Goal: Task Accomplishment & Management: Manage account settings

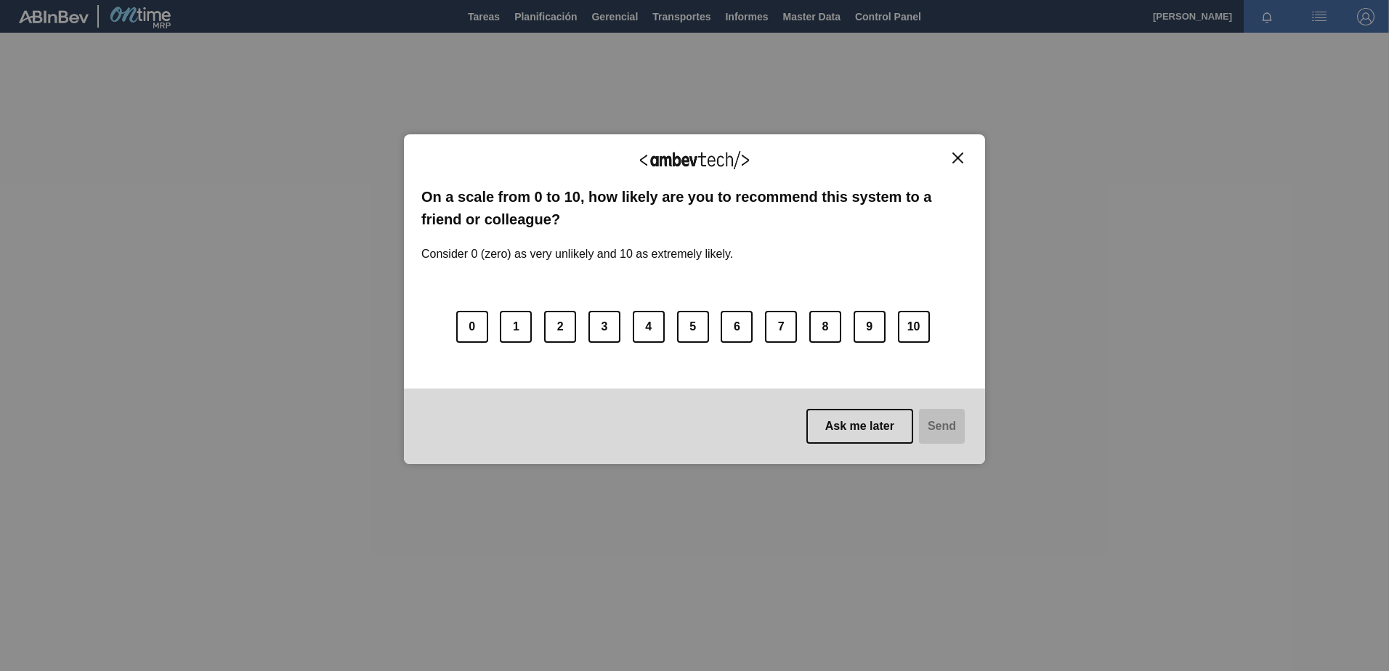
click at [965, 155] on button "Close" at bounding box center [958, 158] width 20 height 12
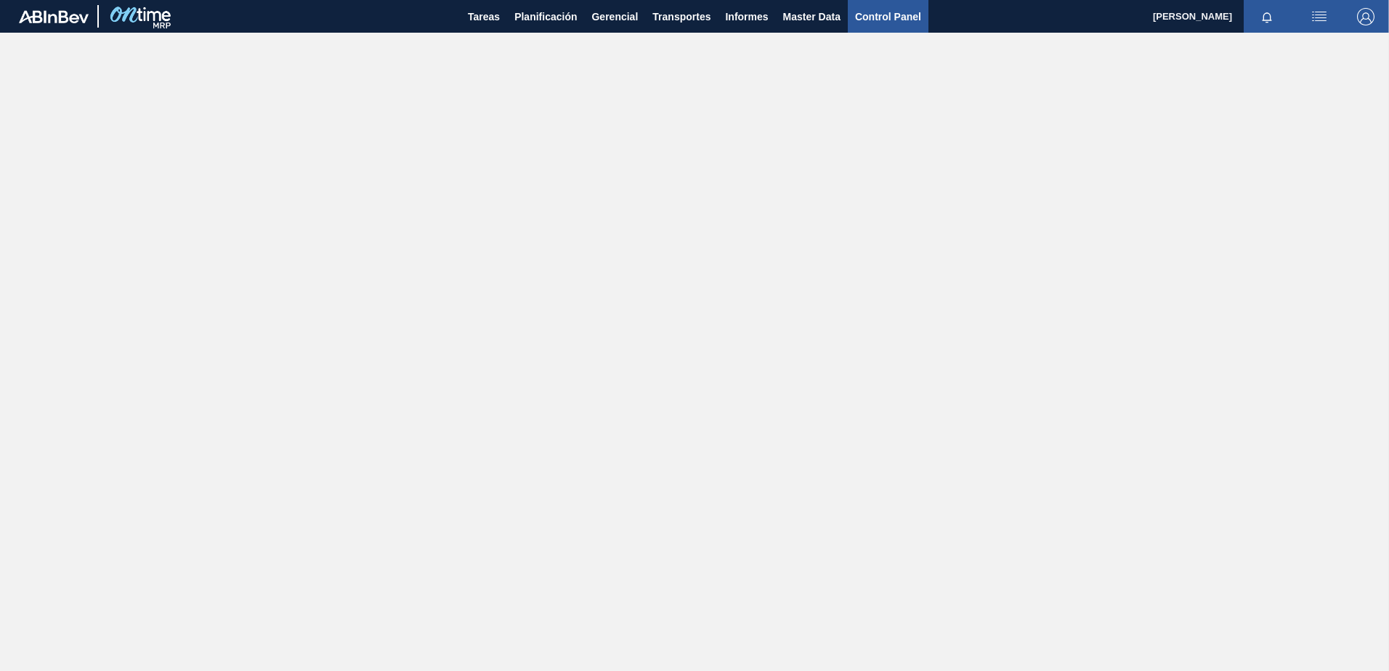
click at [884, 18] on span "Control Panel" at bounding box center [888, 16] width 66 height 17
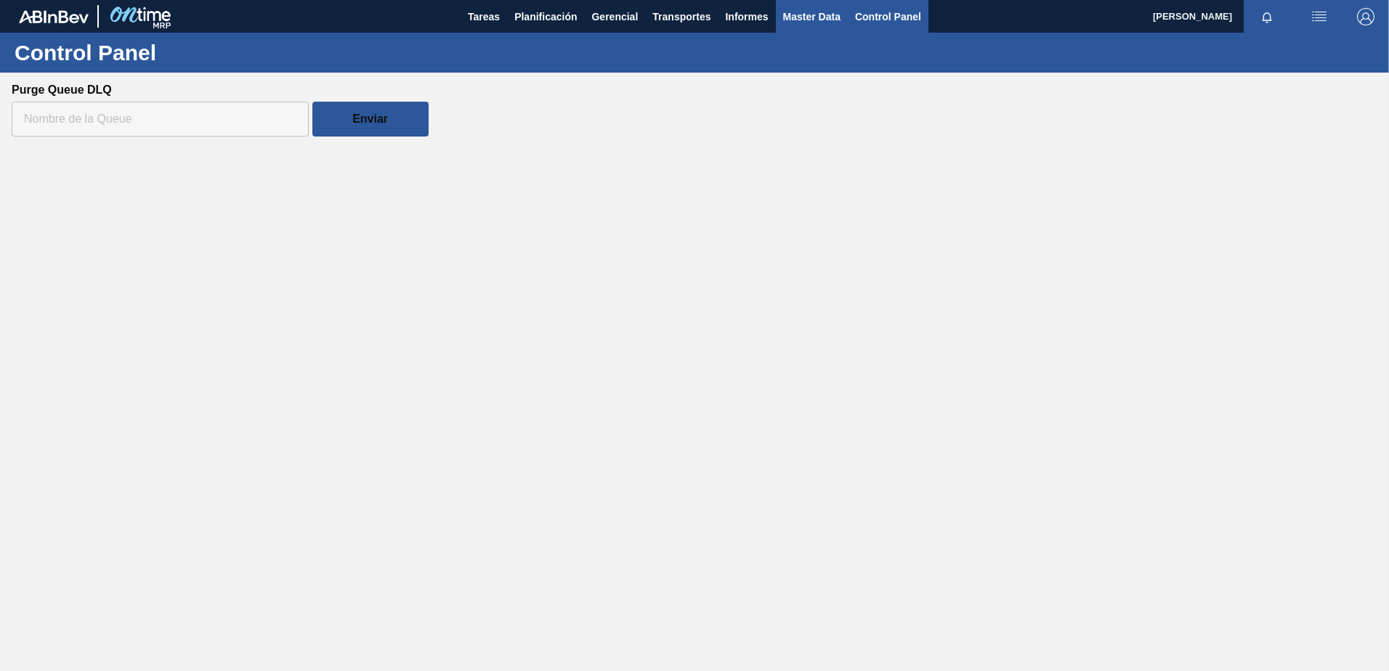
click at [831, 17] on span "Master Data" at bounding box center [811, 16] width 57 height 17
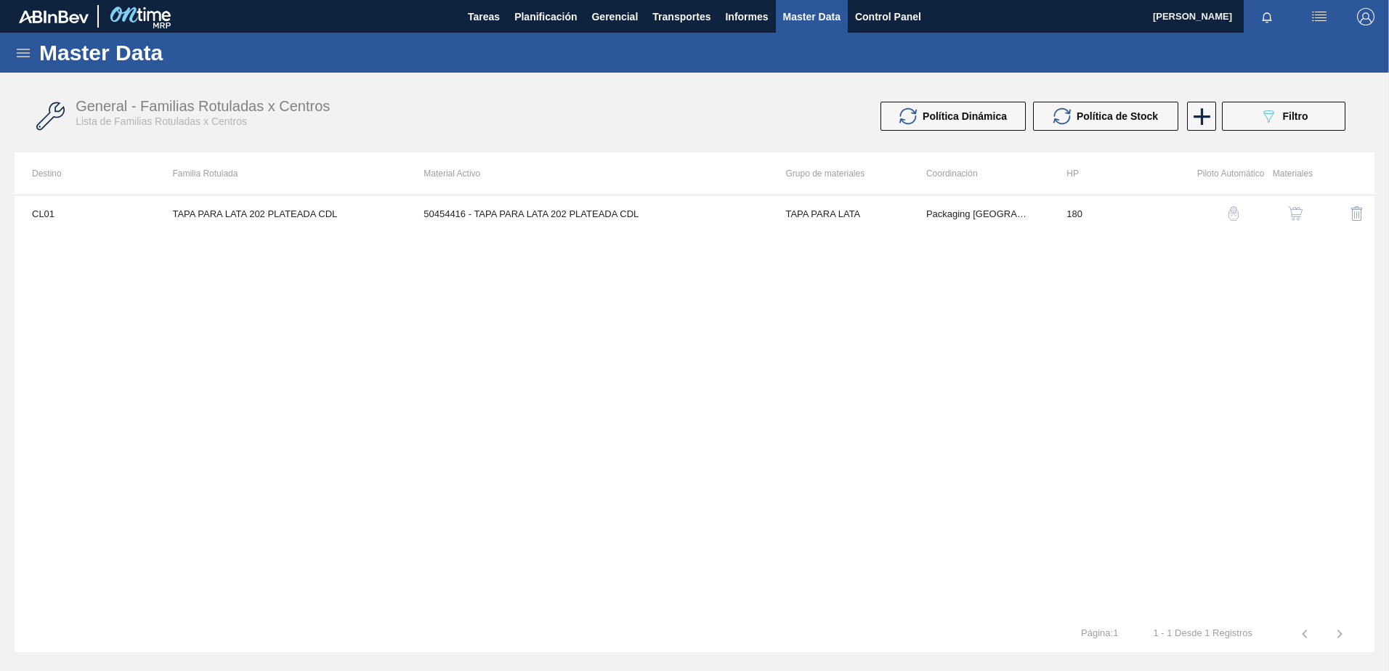
click at [23, 32] on div at bounding box center [97, 16] width 157 height 33
click at [24, 49] on icon at bounding box center [23, 53] width 13 height 9
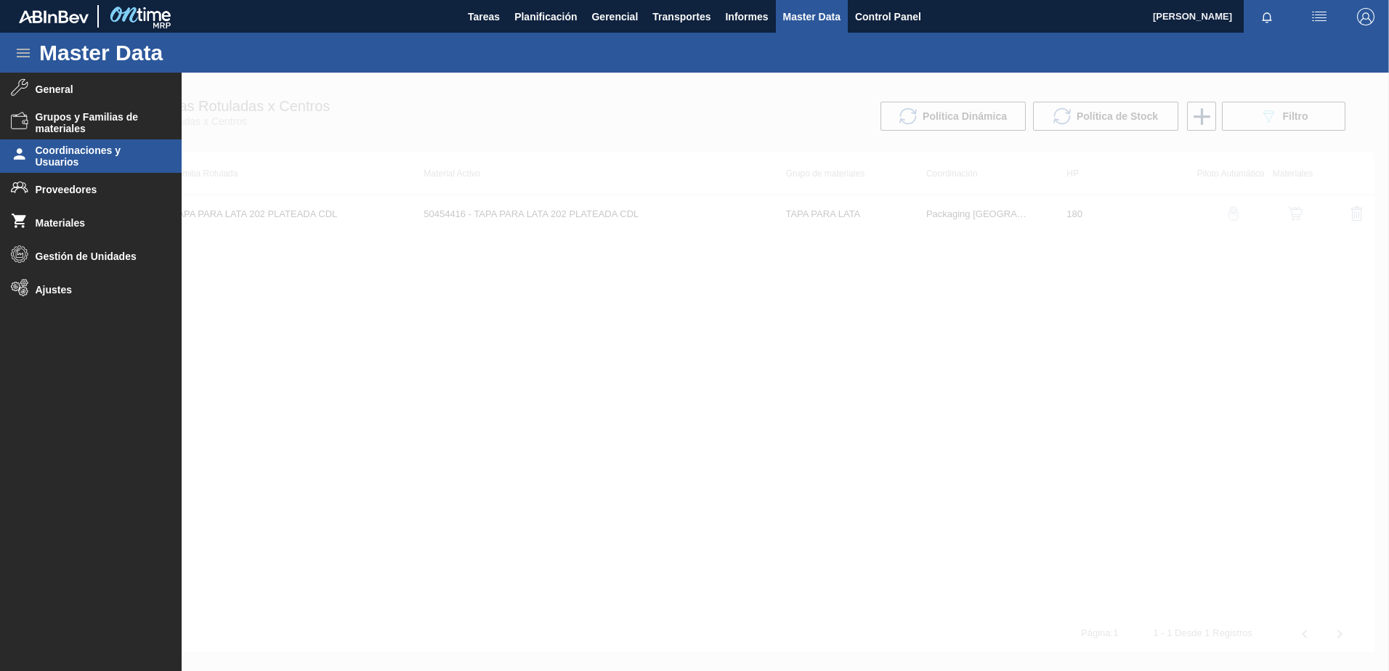
click at [78, 147] on span "Coordinaciones y Usuarios" at bounding box center [96, 156] width 120 height 23
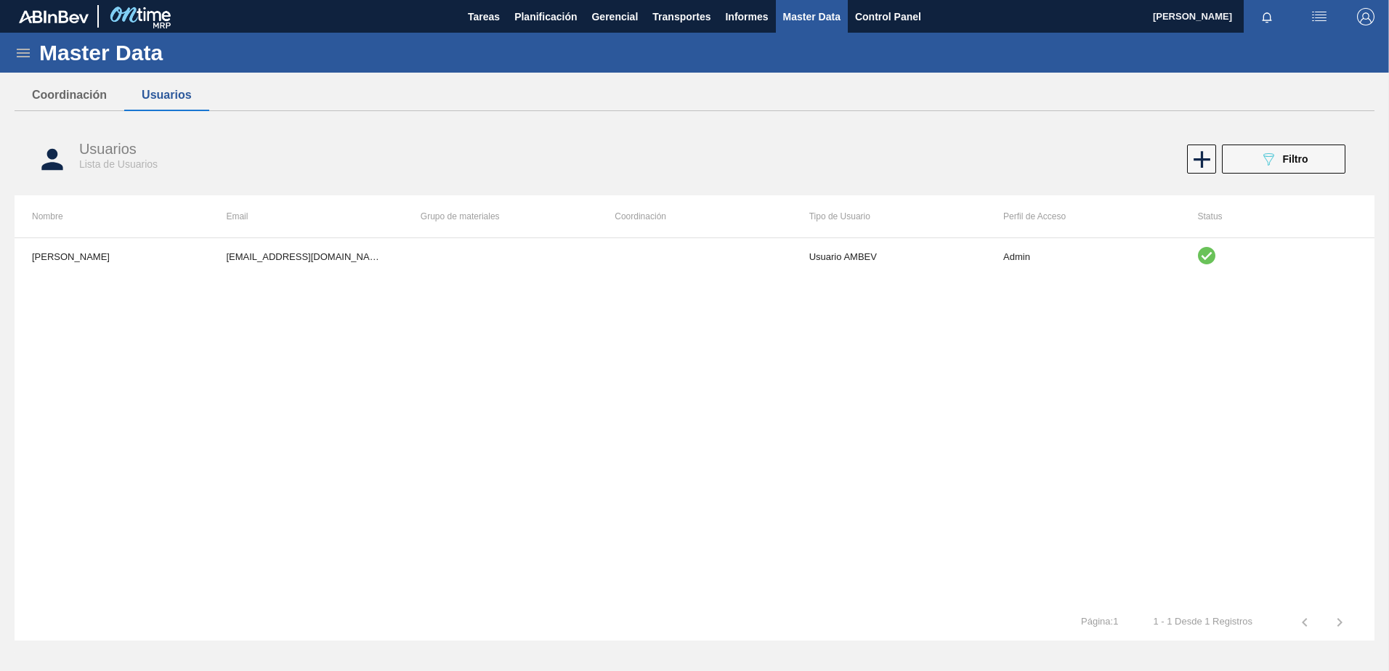
click at [941, 280] on div "Vitor Secfem Rodrigues vitor.secfem@ambevtech.com.br Usuario AMBEV Admin" at bounding box center [695, 421] width 1360 height 367
click at [928, 272] on td "Usuario AMBEV" at bounding box center [889, 256] width 194 height 36
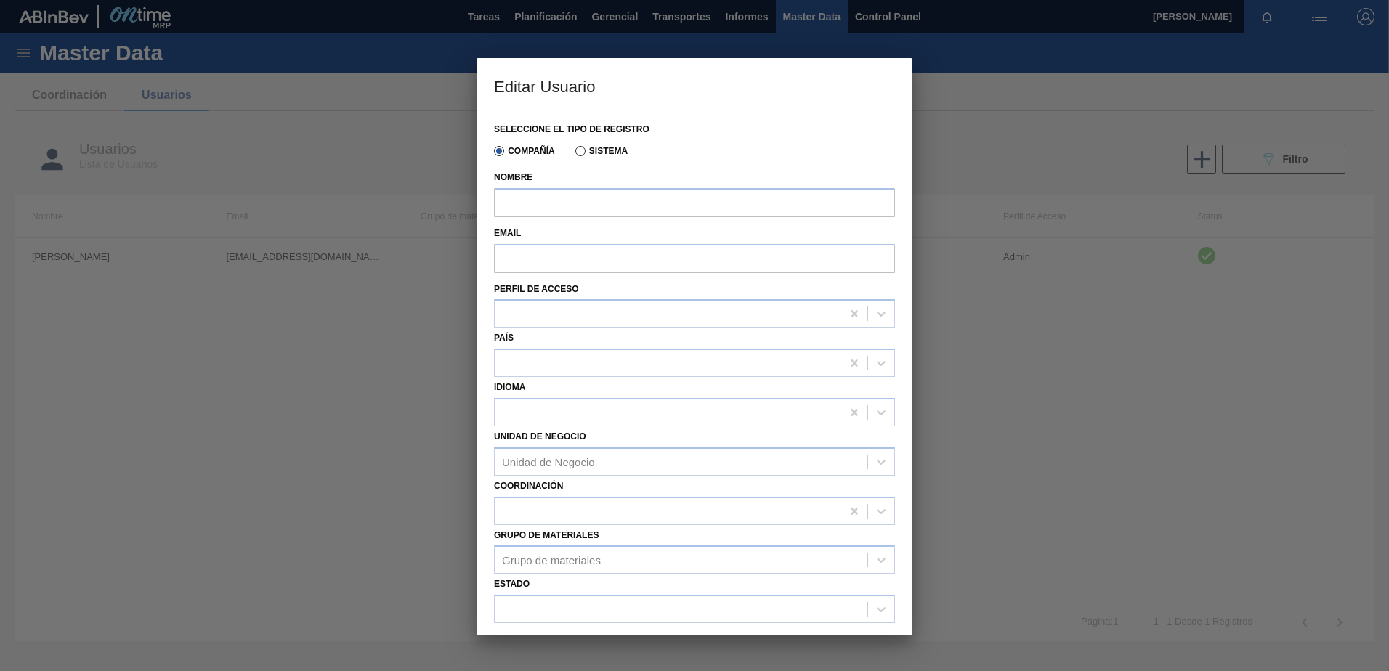
type input "[PERSON_NAME]"
type input "[EMAIL_ADDRESS][DOMAIN_NAME]"
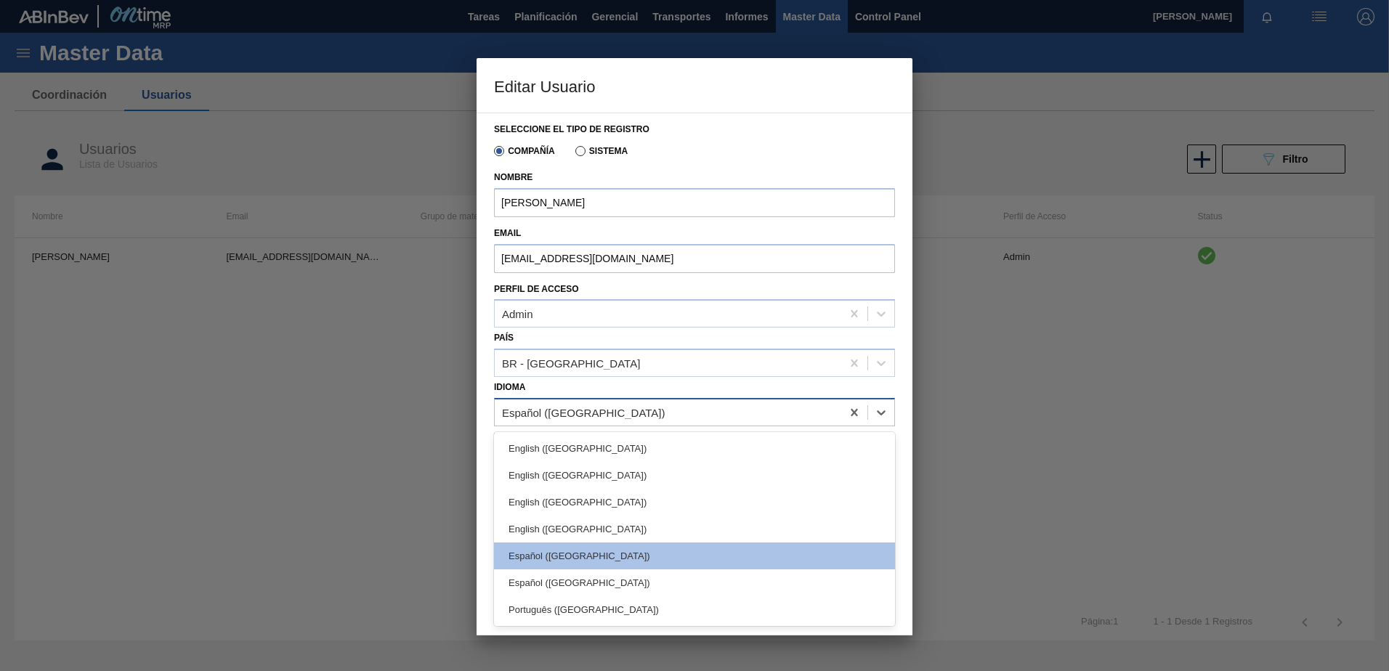
click at [634, 413] on div "Español (Bolivia)" at bounding box center [668, 412] width 347 height 21
click at [572, 609] on div "Português (Brasil)" at bounding box center [694, 609] width 401 height 27
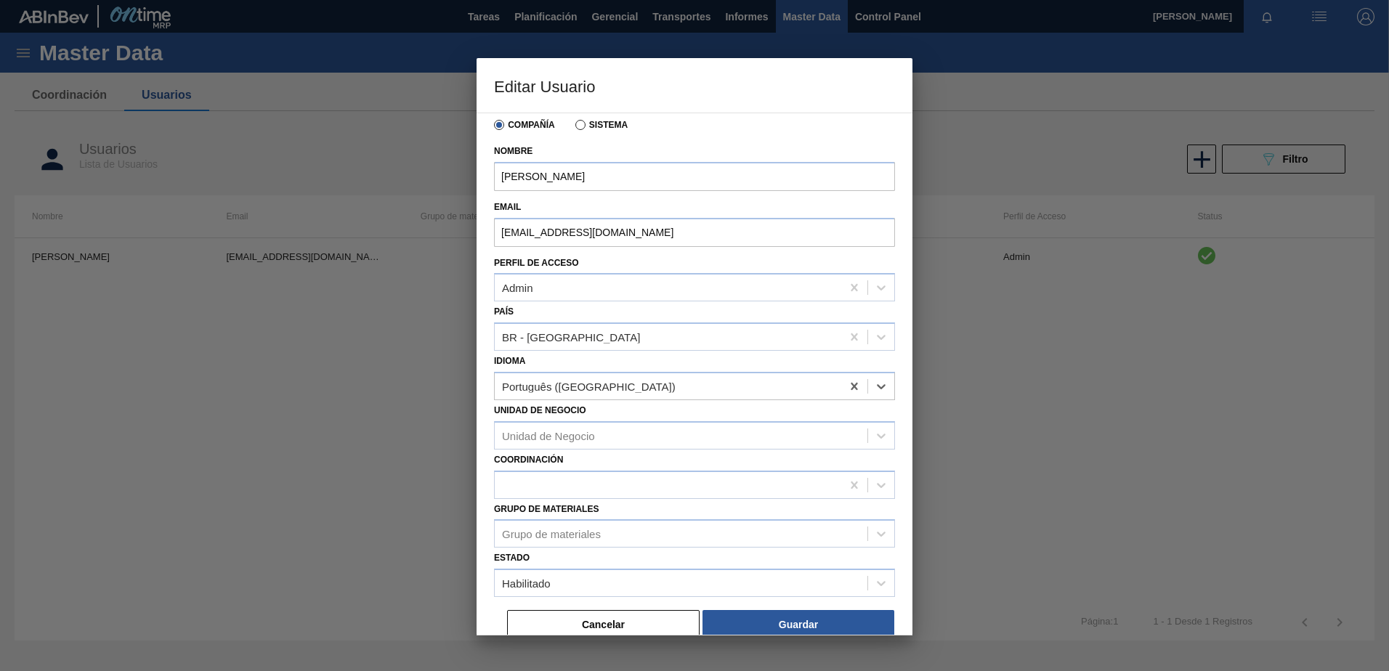
scroll to position [38, 0]
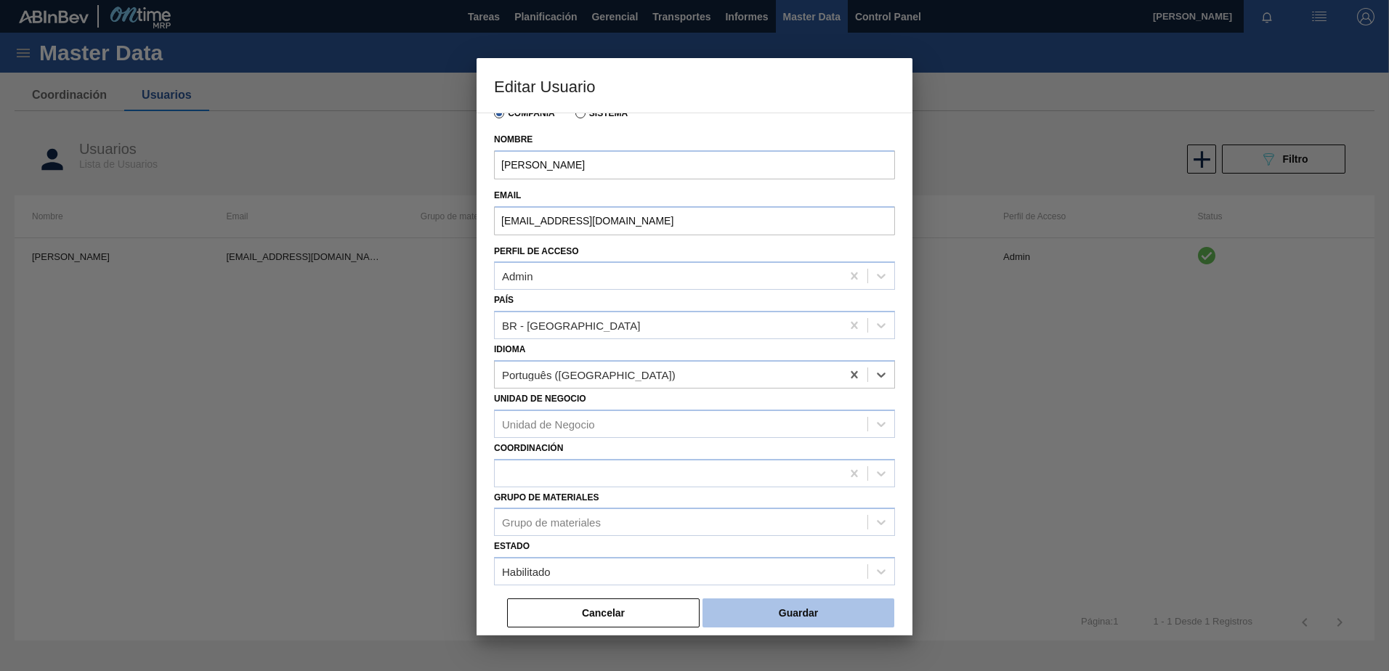
click at [819, 609] on button "Guardar" at bounding box center [798, 613] width 192 height 29
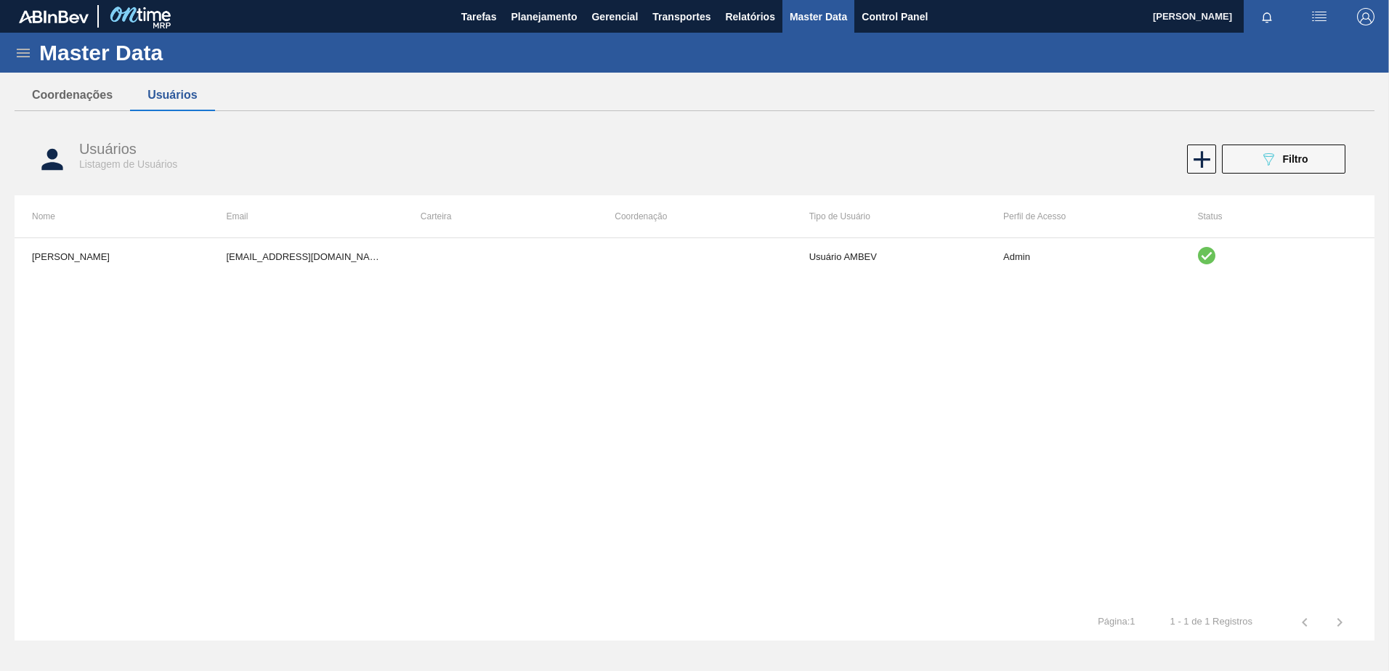
click at [12, 48] on div "Master Data" at bounding box center [694, 53] width 1389 height 40
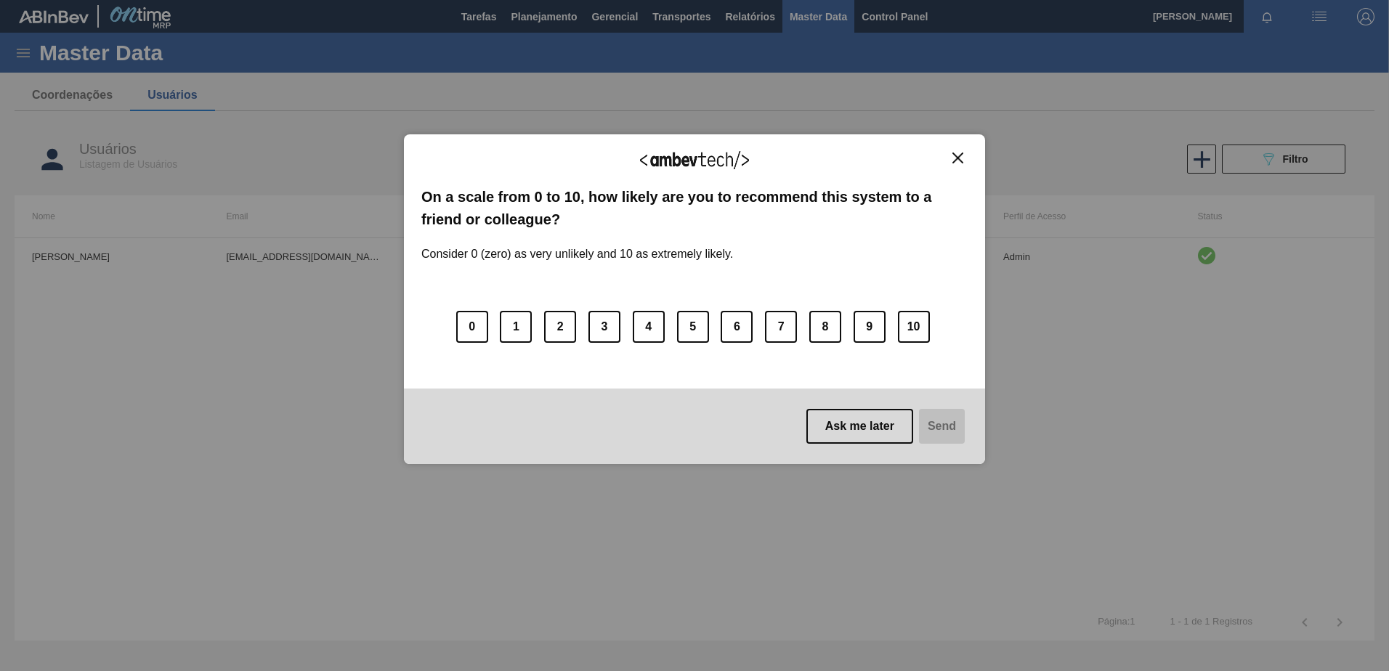
click at [16, 0] on body "Tarefas Planejamento Gerencial Transportes Relatórios Master Data Control Panel…" at bounding box center [694, 0] width 1389 height 0
click at [960, 156] on img "Close" at bounding box center [957, 158] width 11 height 11
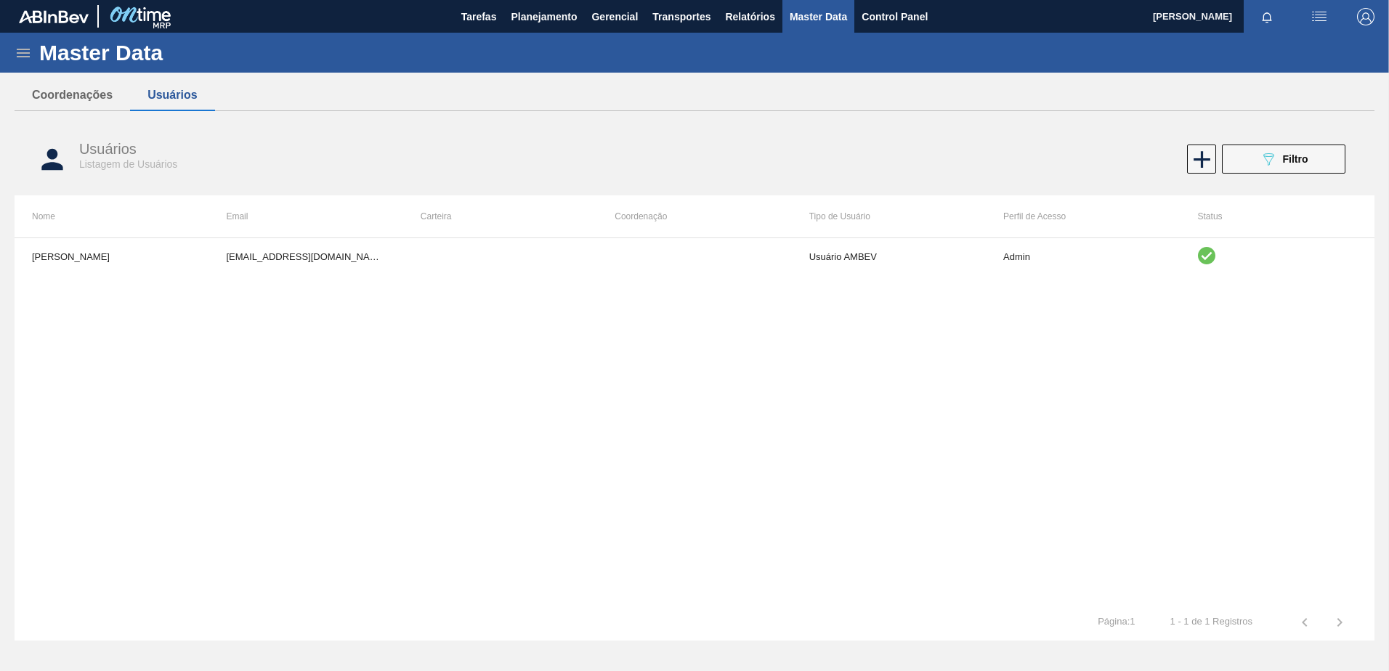
click at [25, 61] on icon at bounding box center [23, 52] width 17 height 17
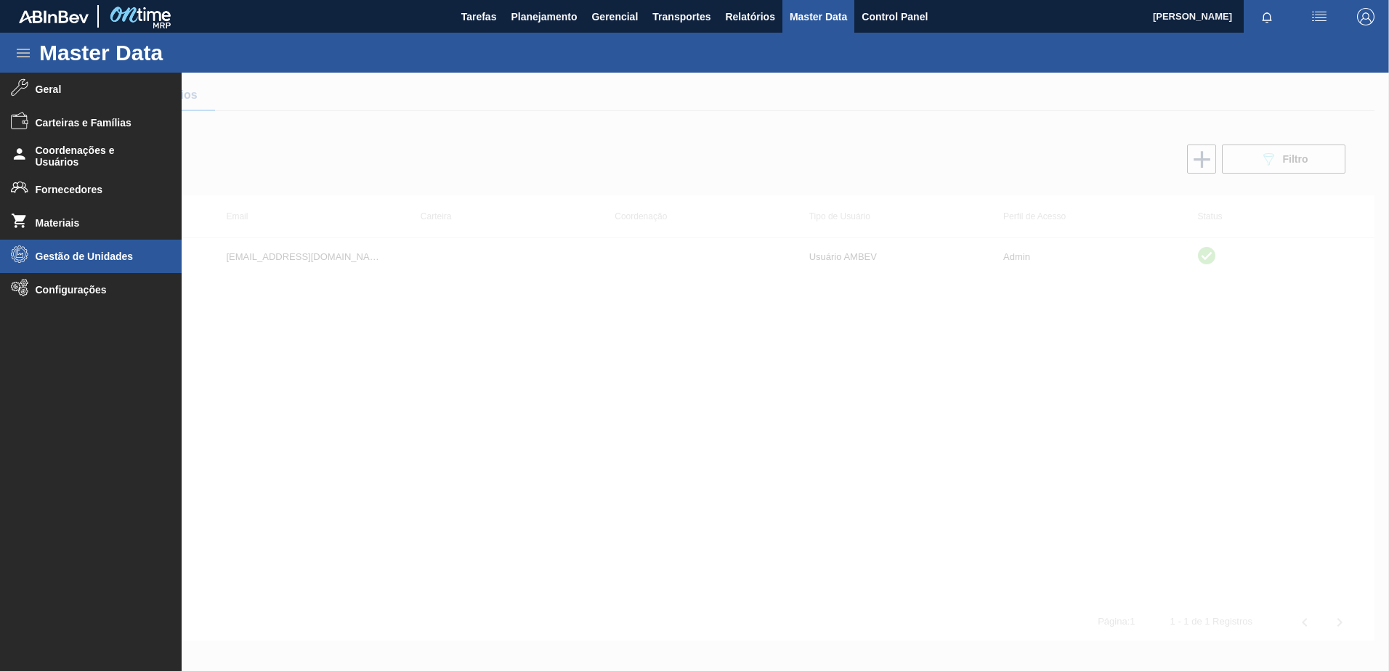
click at [104, 258] on span "Gestão de Unidades" at bounding box center [96, 257] width 120 height 12
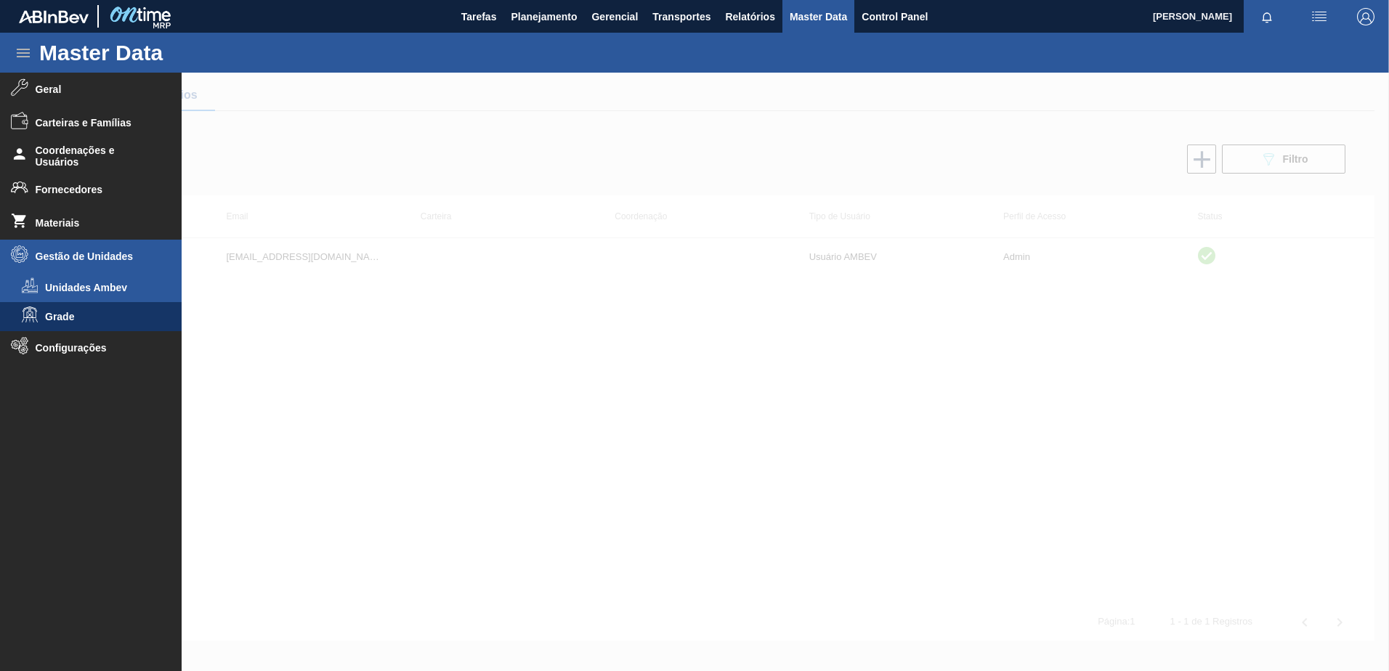
click at [92, 298] on li "Unidades Ambev" at bounding box center [91, 287] width 182 height 29
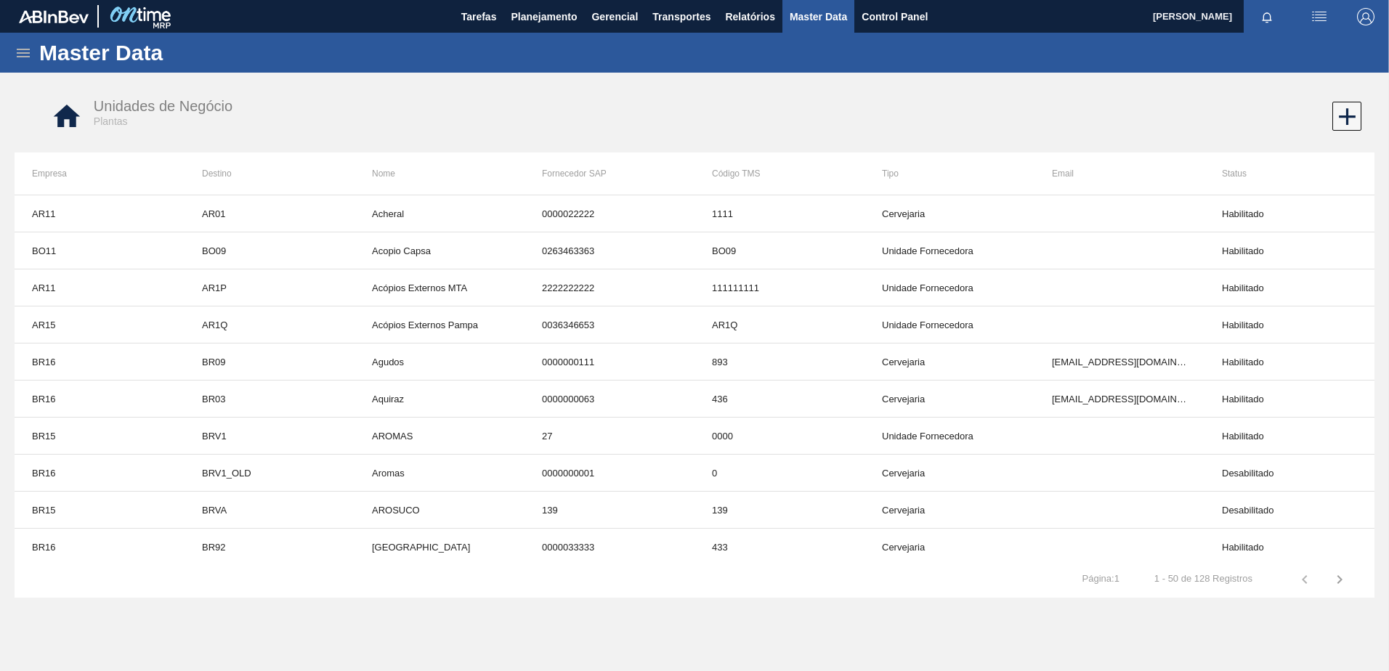
click at [26, 48] on icon at bounding box center [23, 52] width 17 height 17
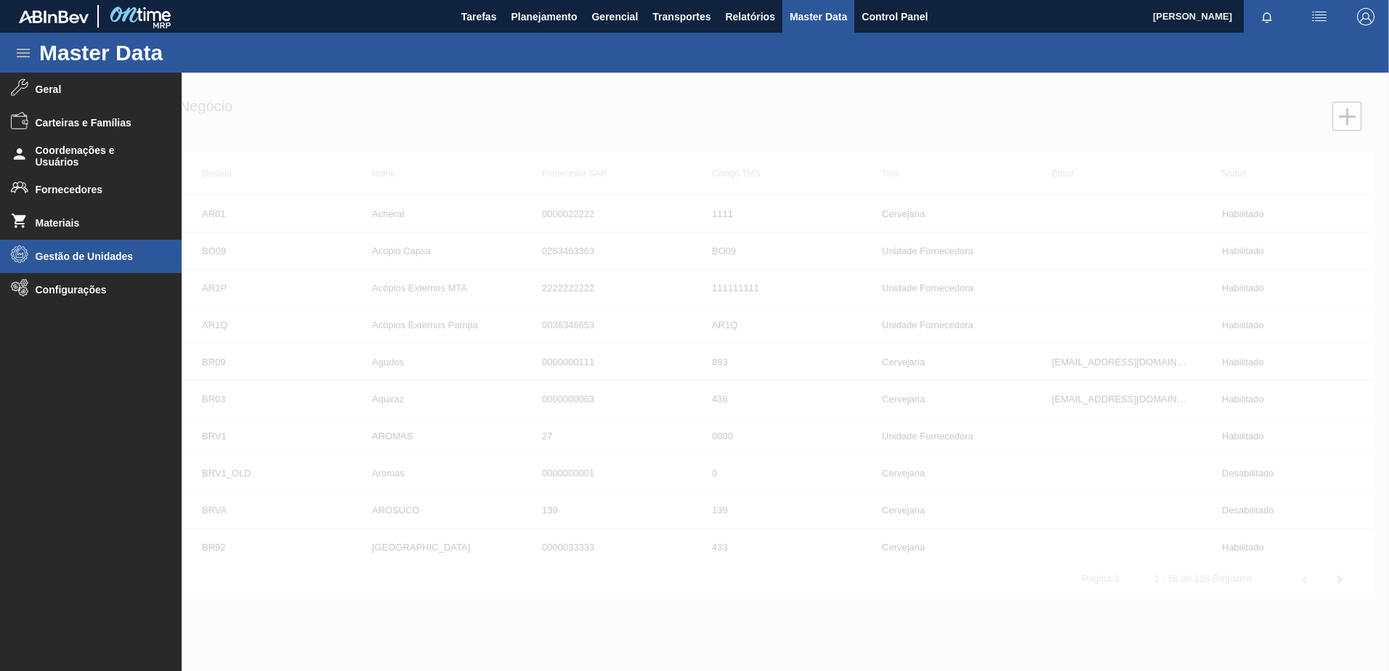
click at [140, 257] on span "Gestão de Unidades" at bounding box center [96, 257] width 120 height 12
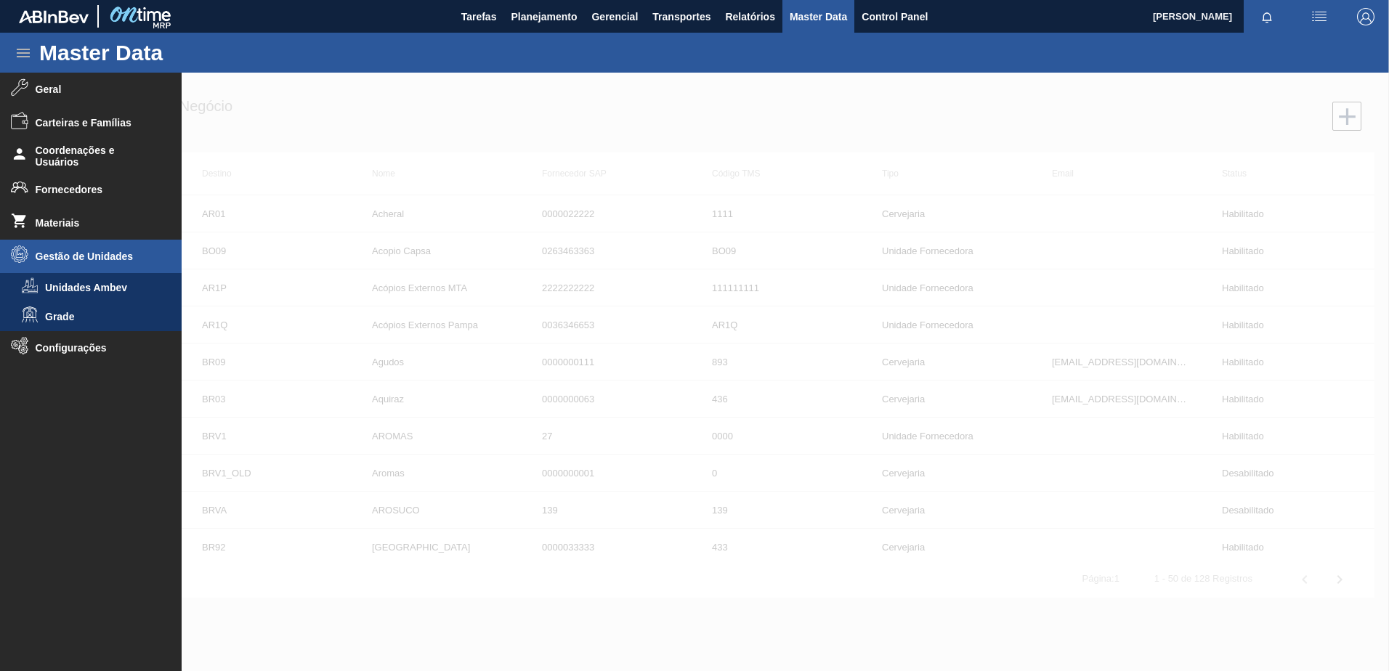
click at [498, 122] on div at bounding box center [694, 372] width 1389 height 599
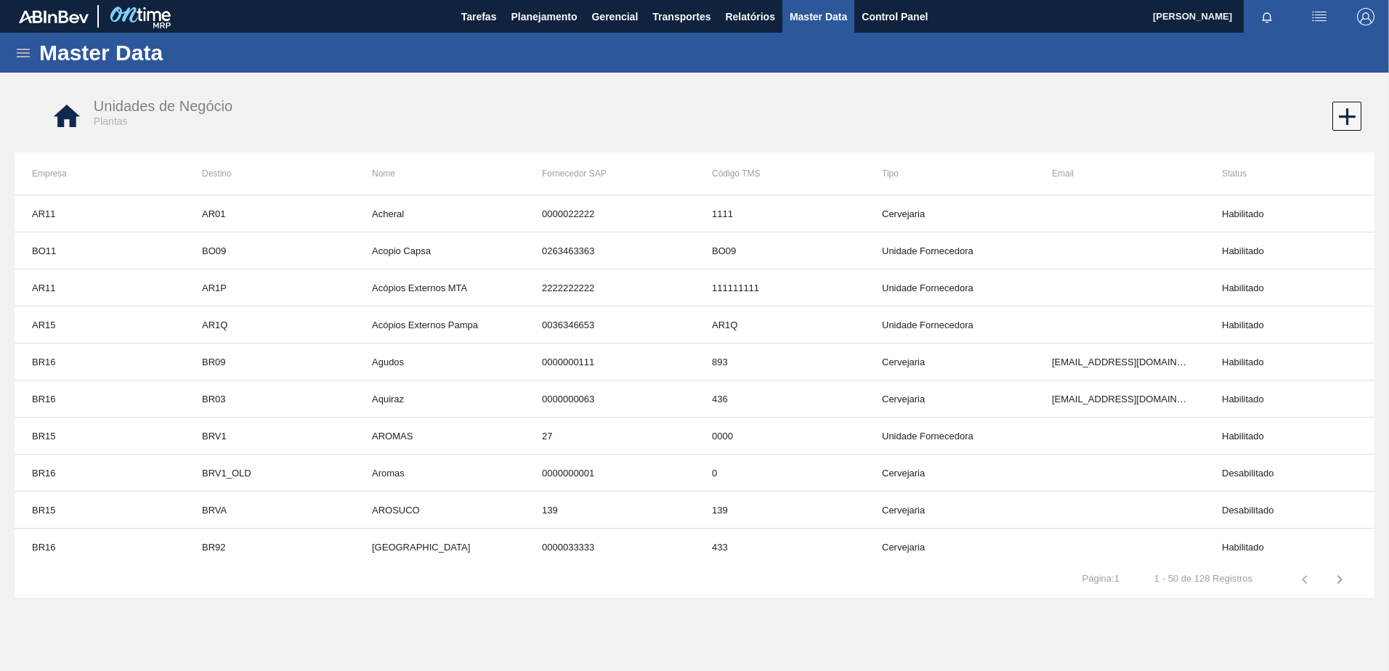
click at [20, 54] on icon at bounding box center [23, 52] width 17 height 17
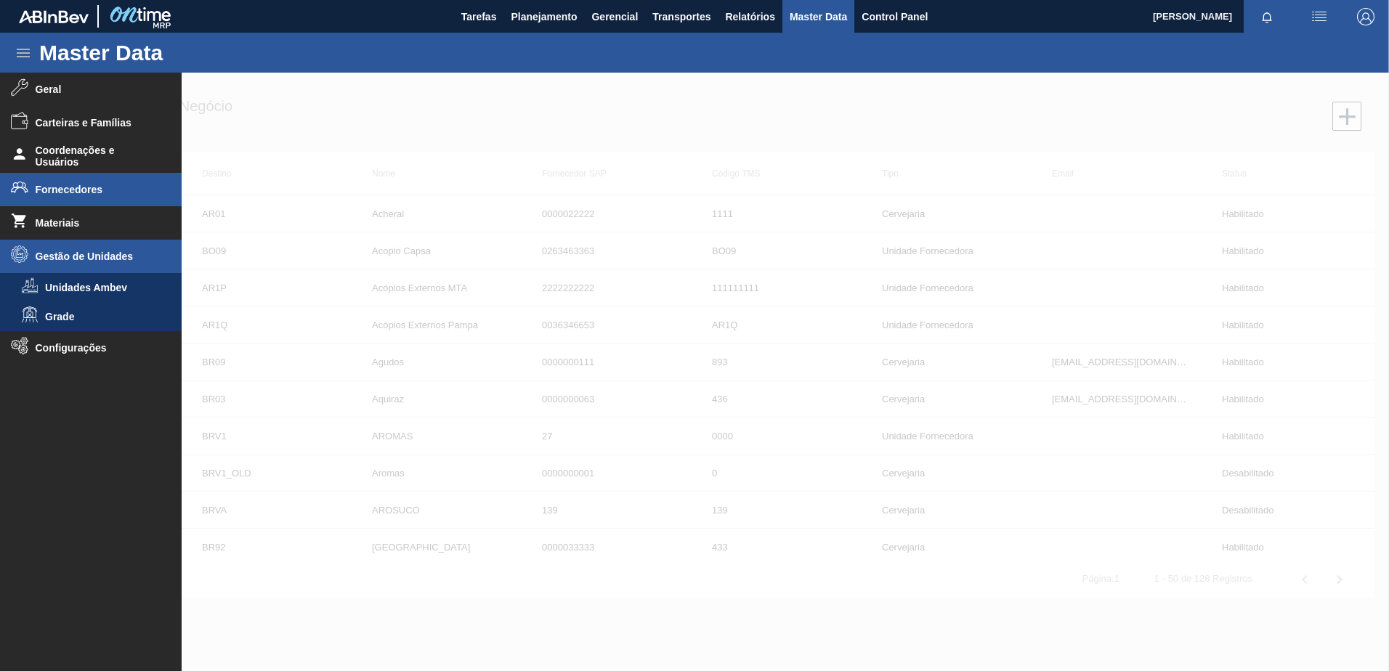
click at [82, 193] on span "Fornecedores" at bounding box center [96, 190] width 120 height 12
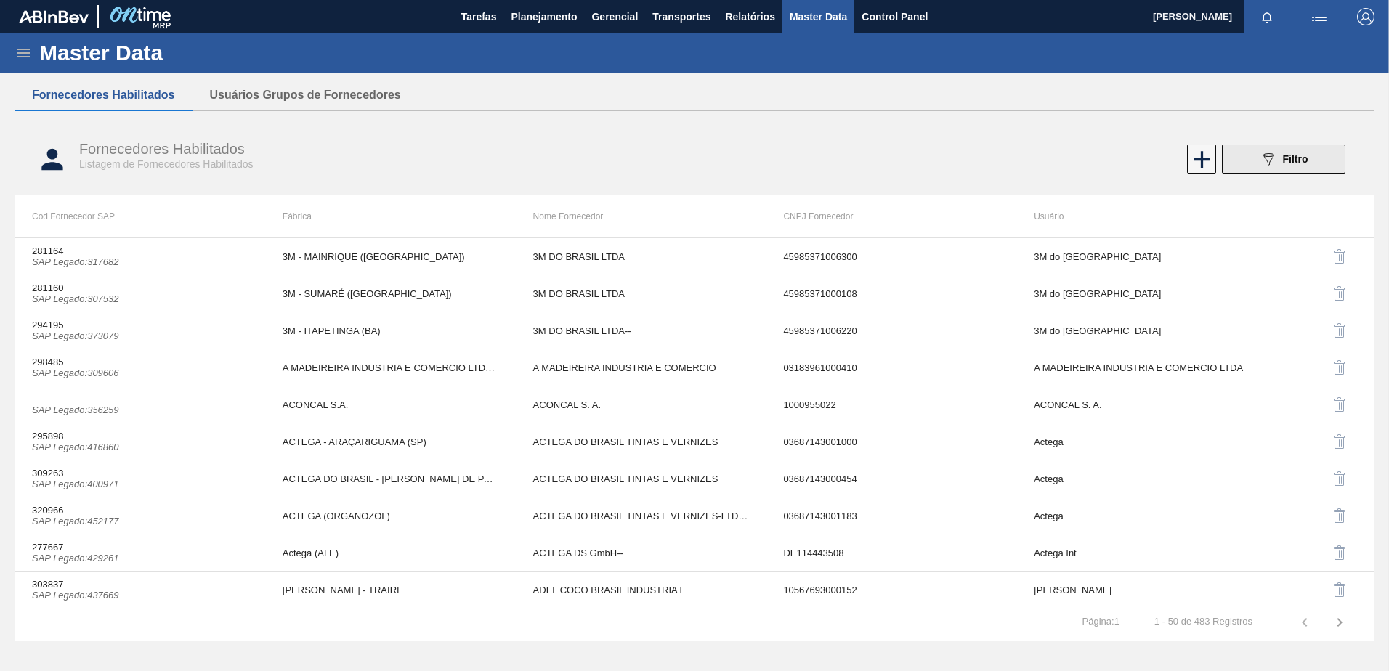
click at [1310, 158] on button "089F7B8B-B2A5-4AFE-B5C0-19BA573D28AC Filtro" at bounding box center [1283, 159] width 123 height 29
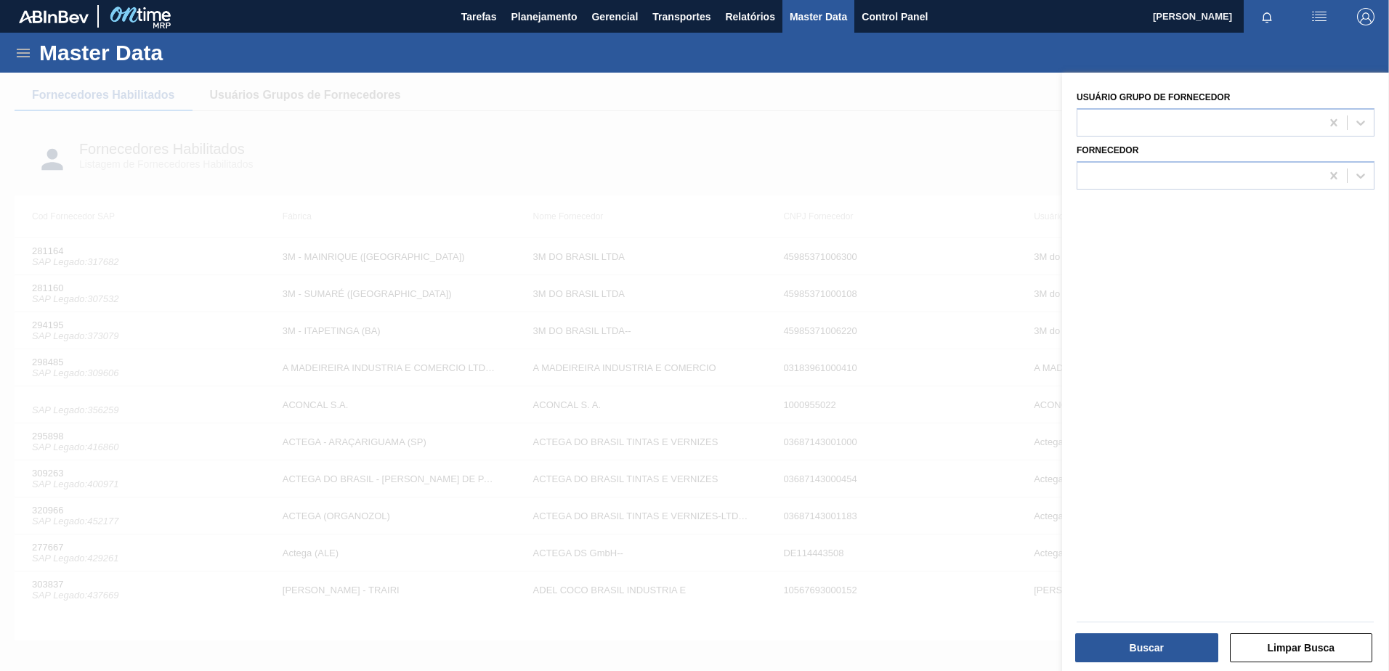
click at [792, 174] on div at bounding box center [694, 408] width 1389 height 671
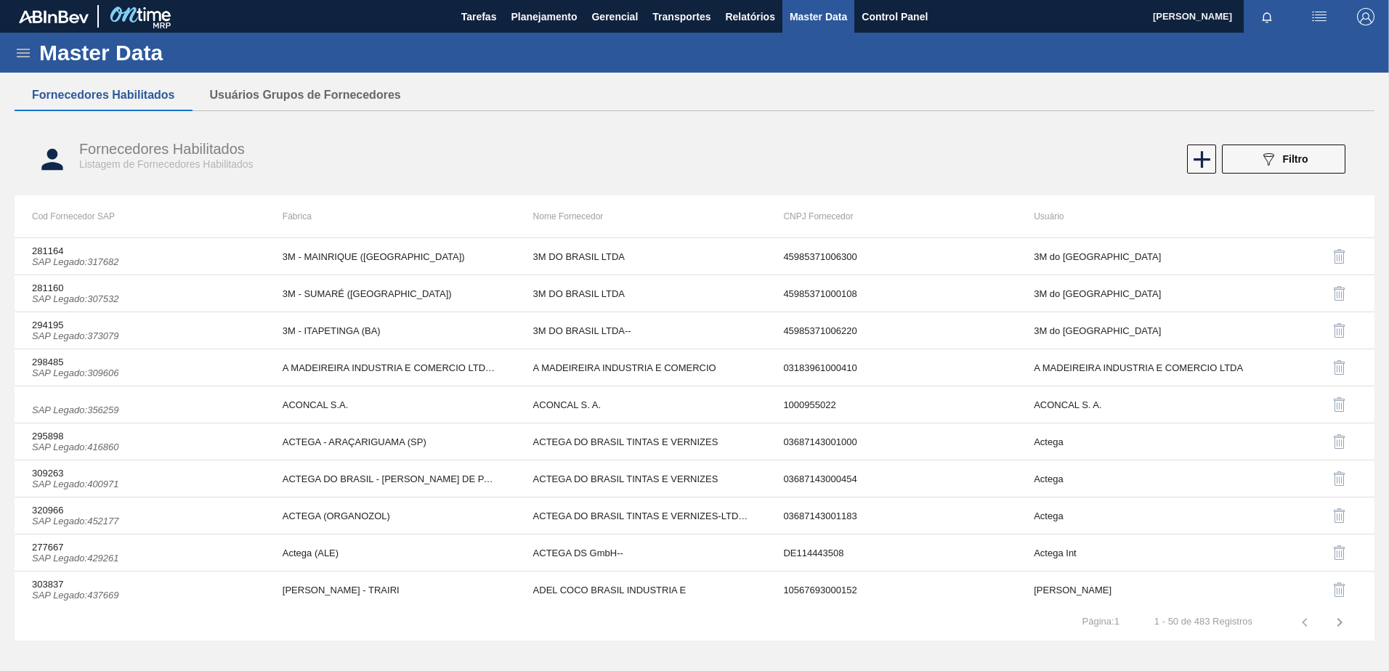
click at [7, 49] on div "Master Data" at bounding box center [694, 53] width 1389 height 40
click at [20, 57] on icon at bounding box center [23, 53] width 13 height 9
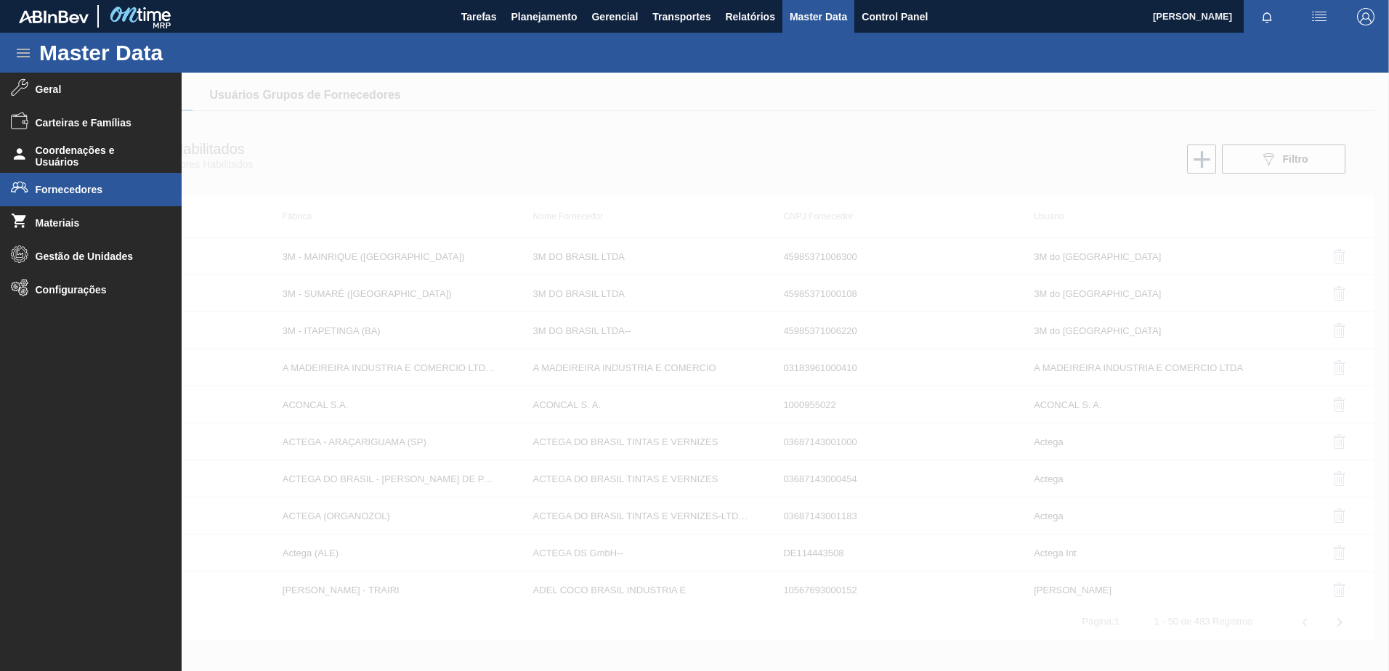
click at [498, 153] on div at bounding box center [694, 372] width 1389 height 599
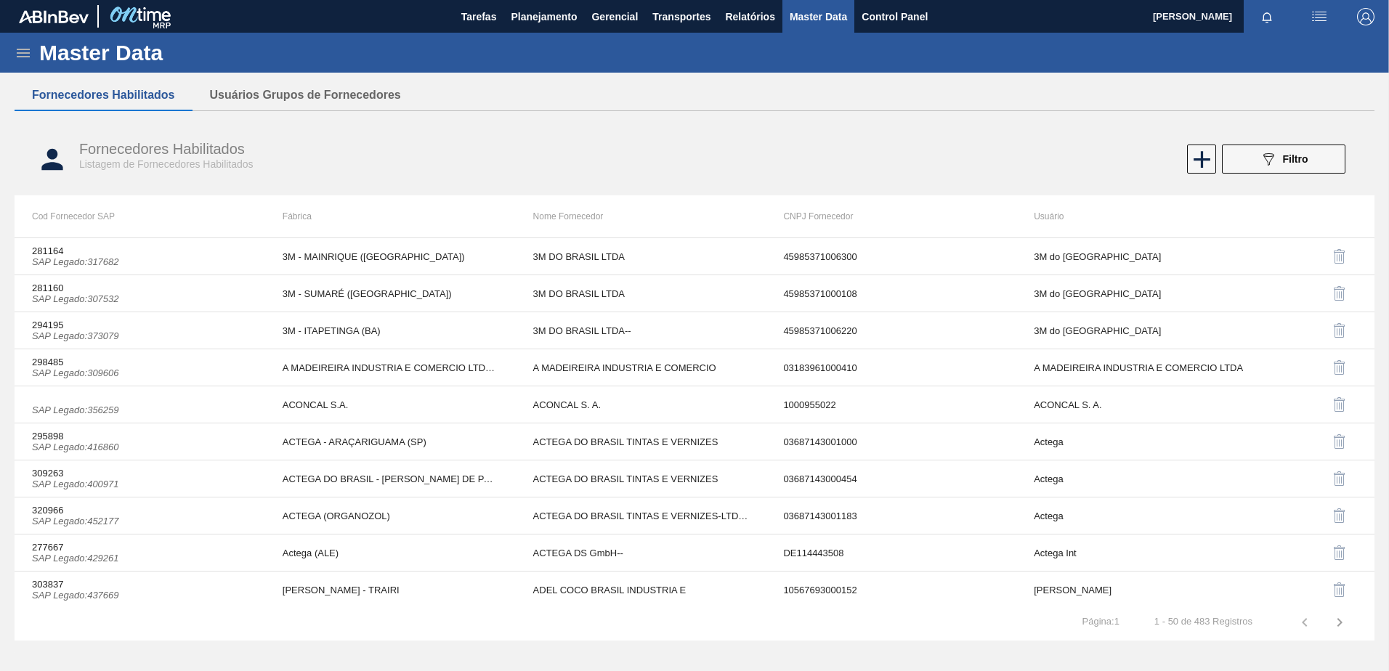
click at [20, 46] on icon at bounding box center [23, 52] width 17 height 17
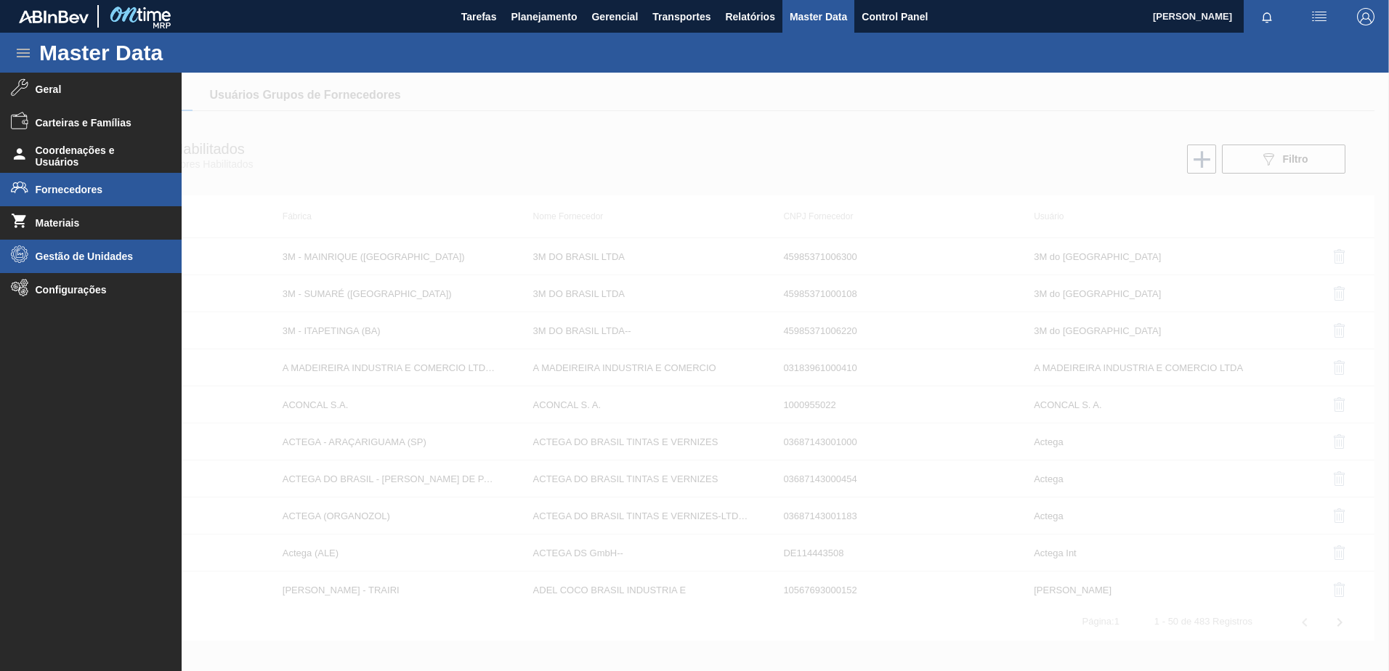
click at [65, 246] on li "Gestão de Unidades" at bounding box center [91, 256] width 182 height 33
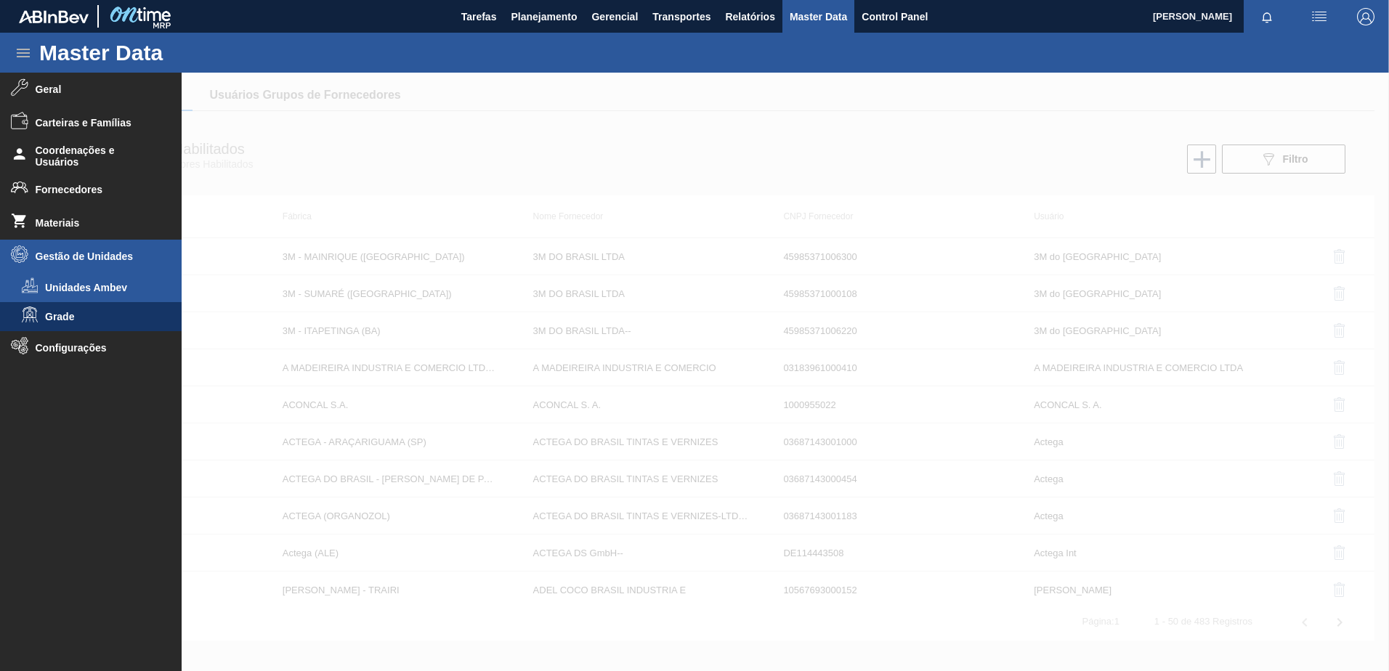
click at [107, 295] on li "Unidades Ambev" at bounding box center [91, 287] width 182 height 29
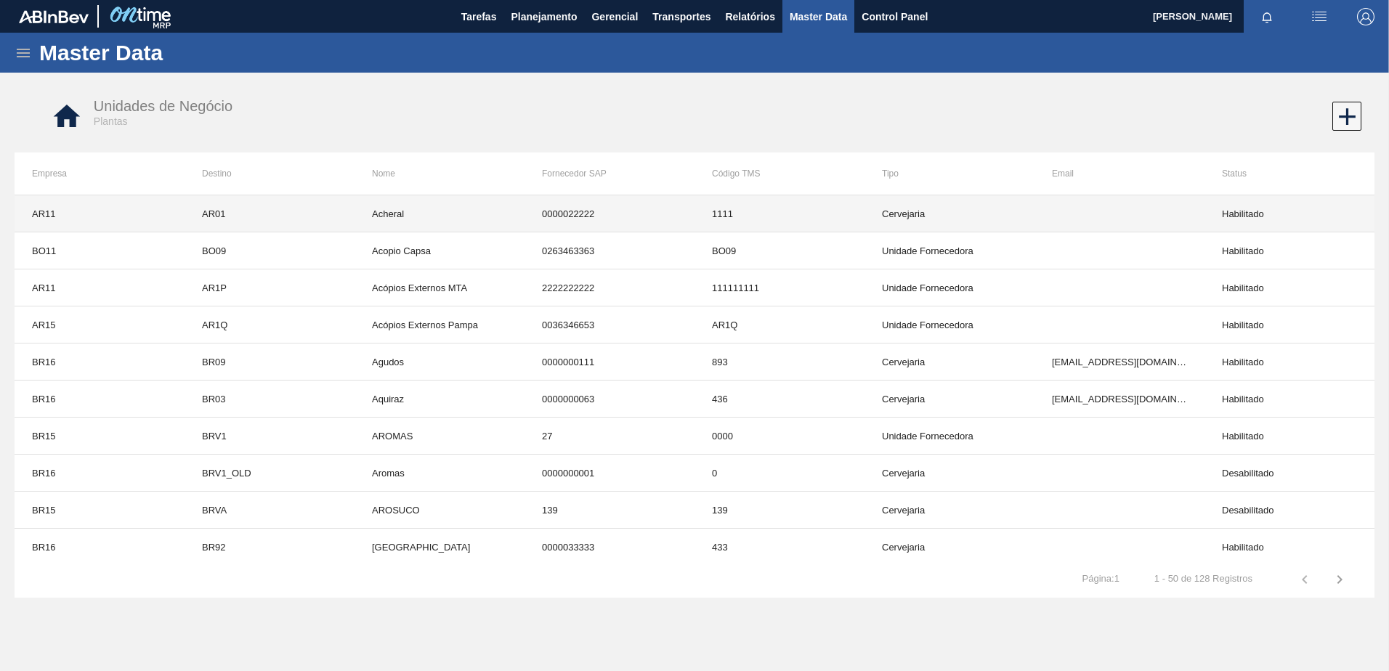
click at [805, 219] on td "1111" at bounding box center [779, 213] width 170 height 37
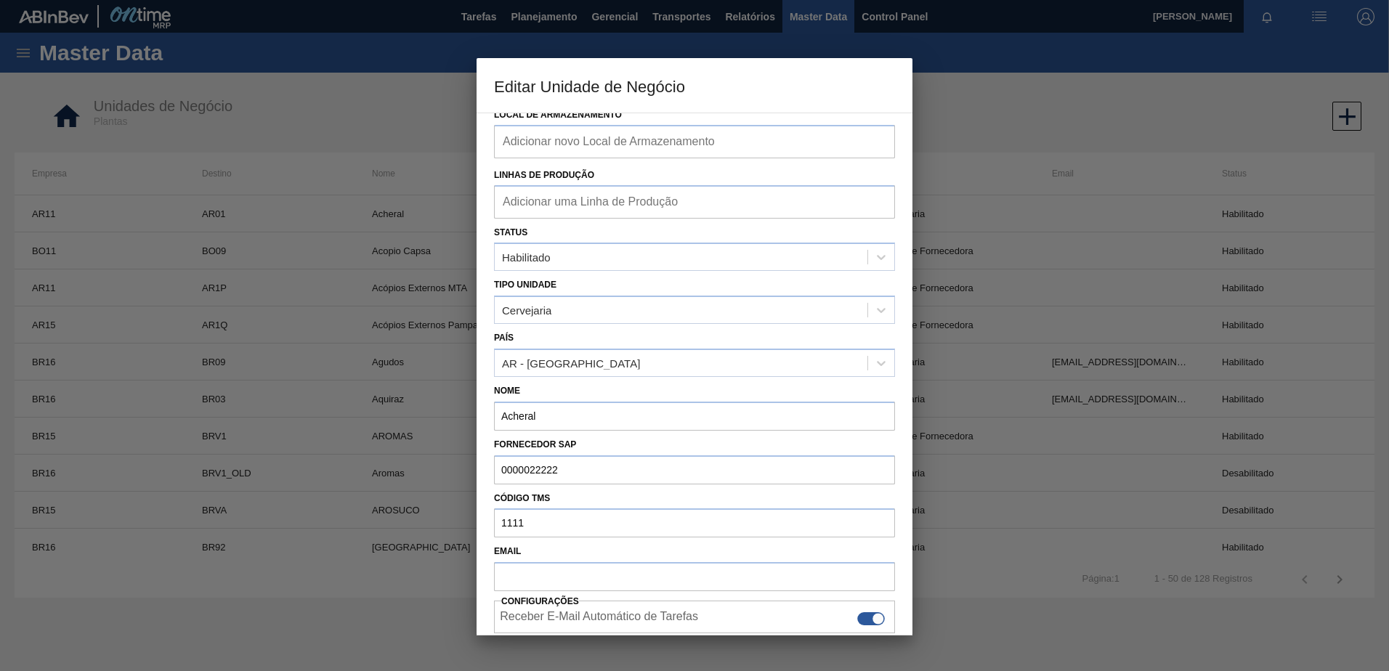
scroll to position [145, 0]
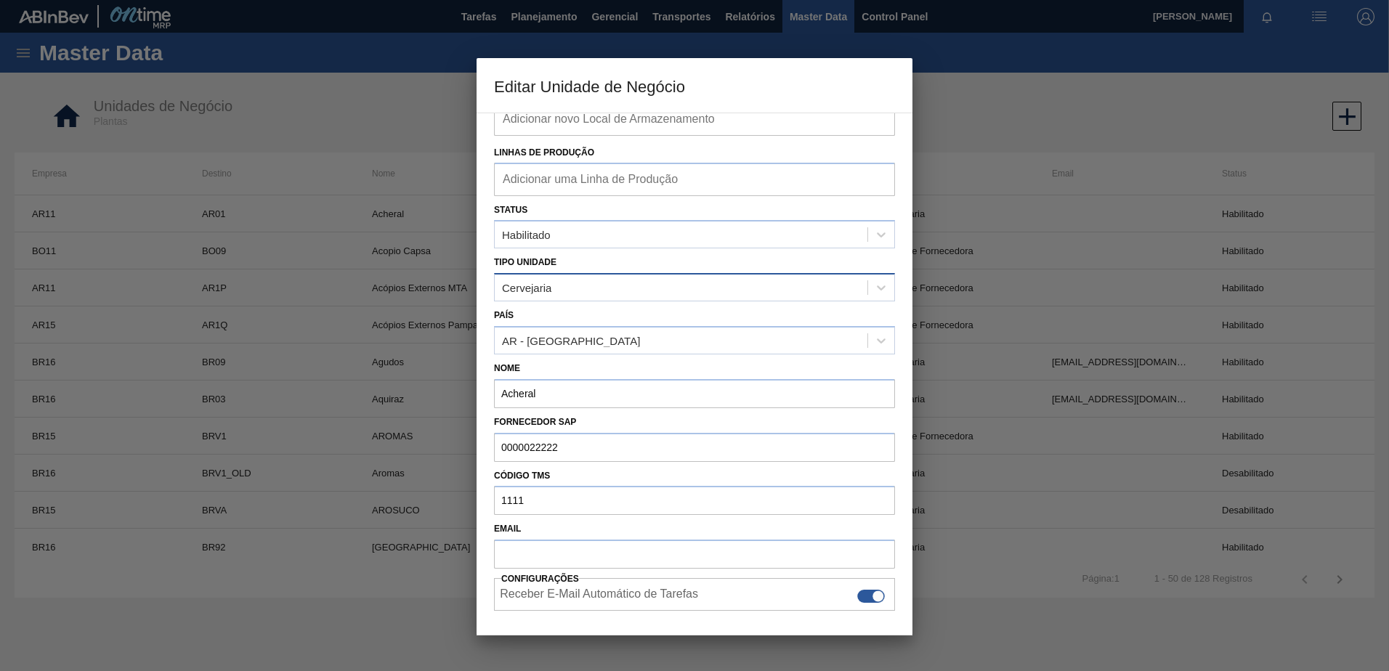
click at [722, 288] on div "Cervejaria" at bounding box center [681, 288] width 373 height 21
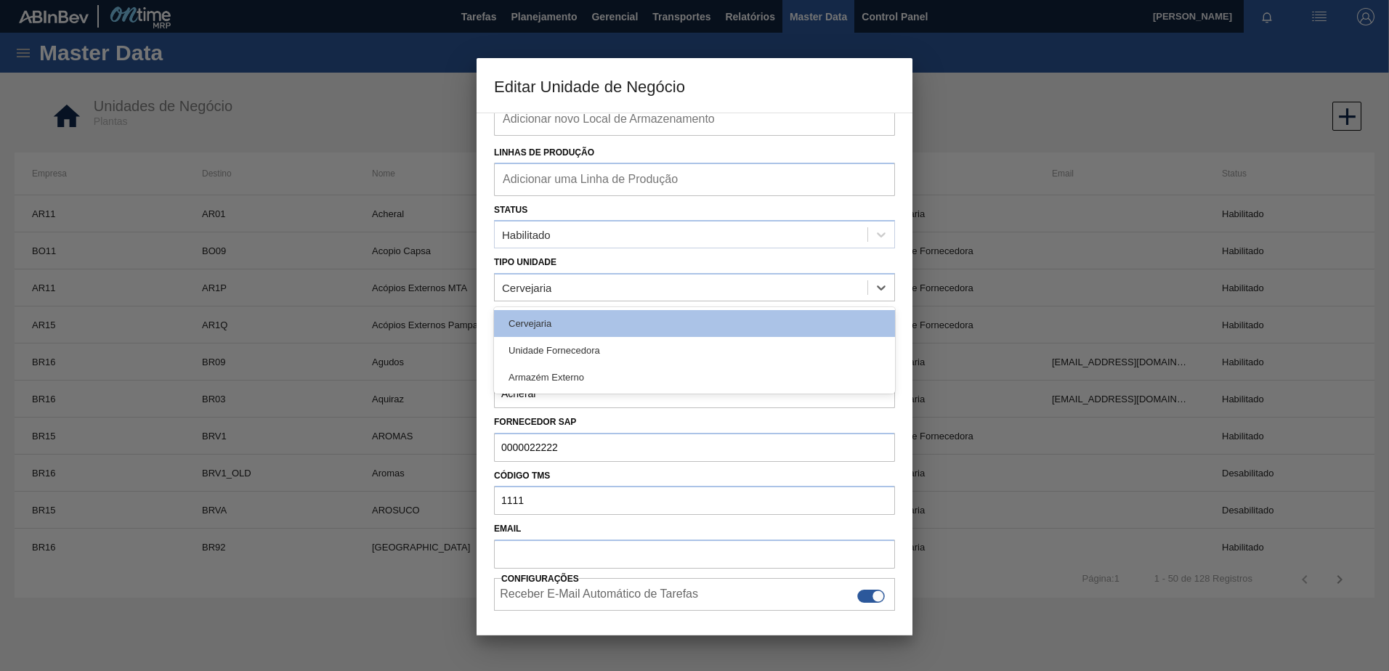
click at [404, 161] on div at bounding box center [694, 335] width 1389 height 671
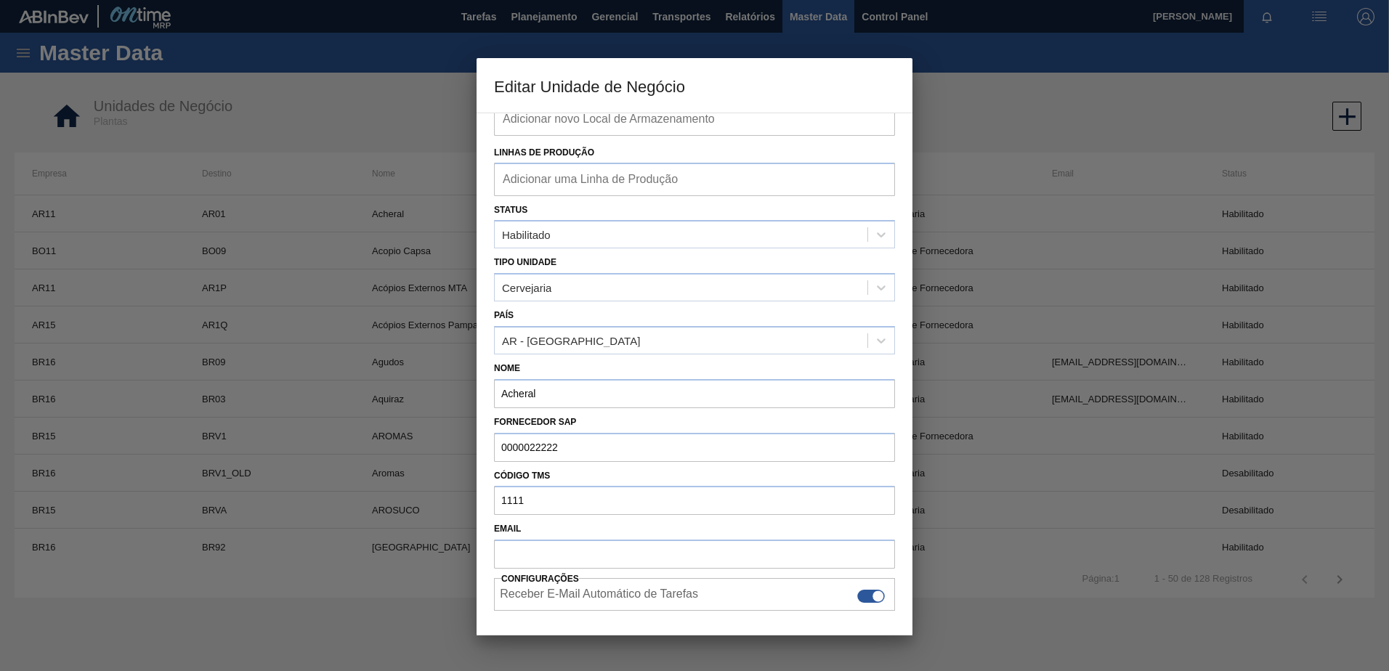
click at [357, 119] on div at bounding box center [694, 335] width 1389 height 671
click at [352, 142] on div at bounding box center [694, 335] width 1389 height 671
click at [357, 126] on div at bounding box center [694, 335] width 1389 height 671
click at [1074, 112] on div at bounding box center [694, 335] width 1389 height 671
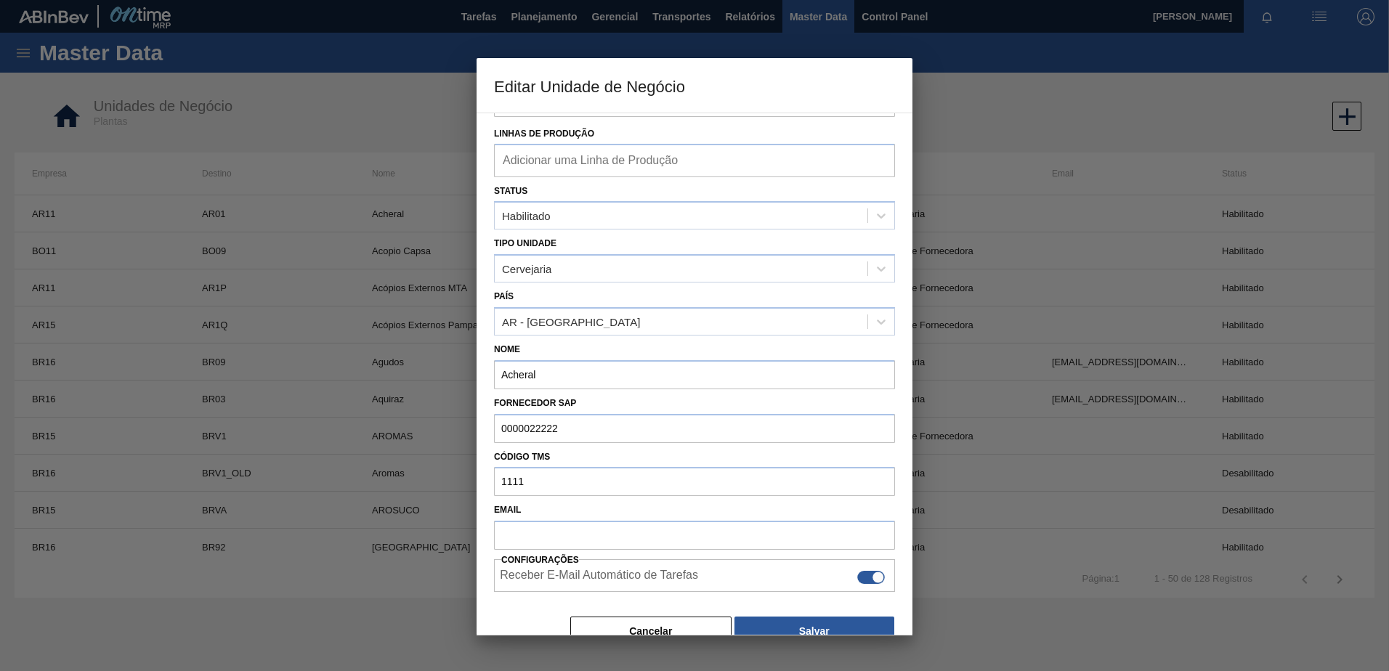
scroll to position [182, 0]
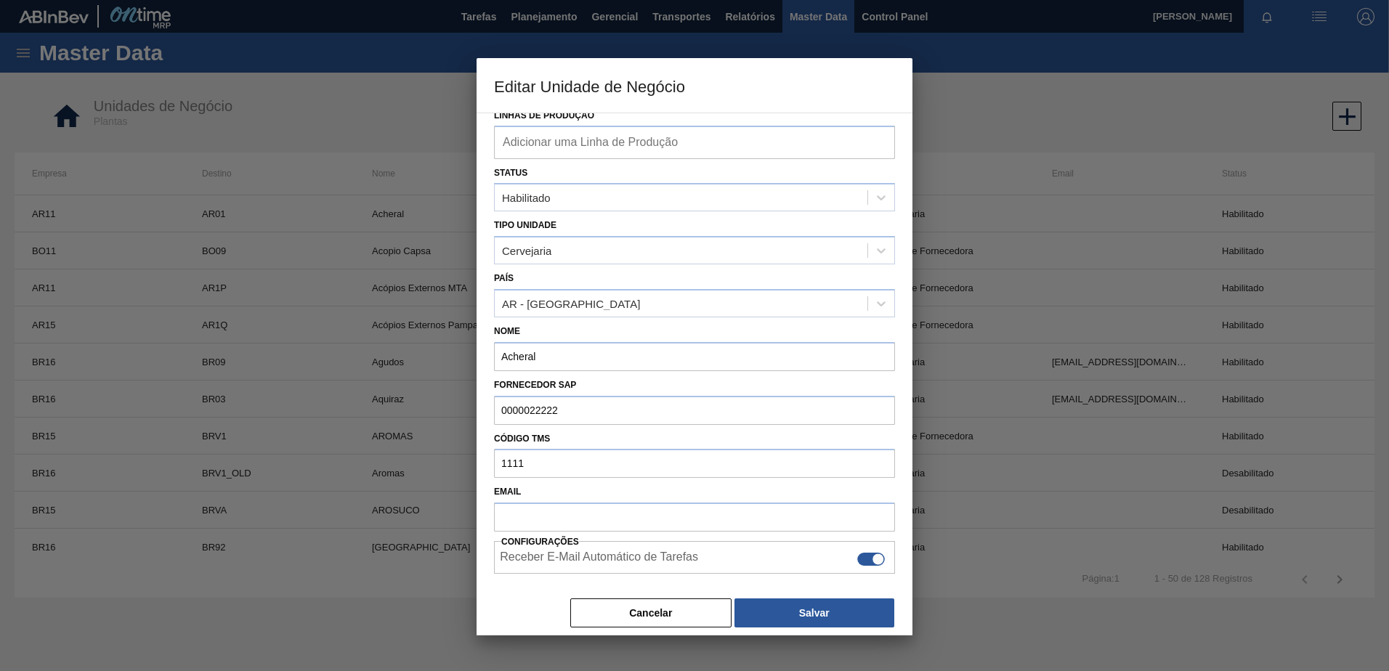
click at [620, 620] on button "Cancelar" at bounding box center [650, 613] width 161 height 29
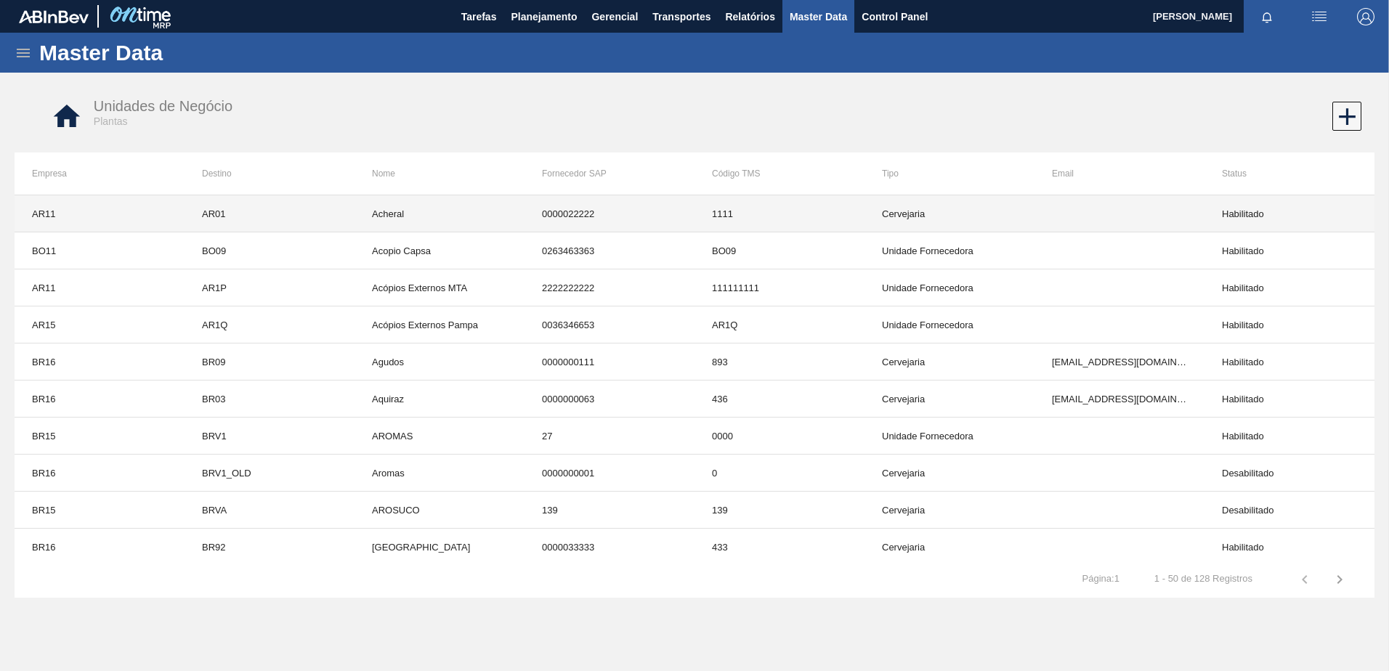
click at [1271, 212] on td "Habilitado" at bounding box center [1289, 213] width 170 height 37
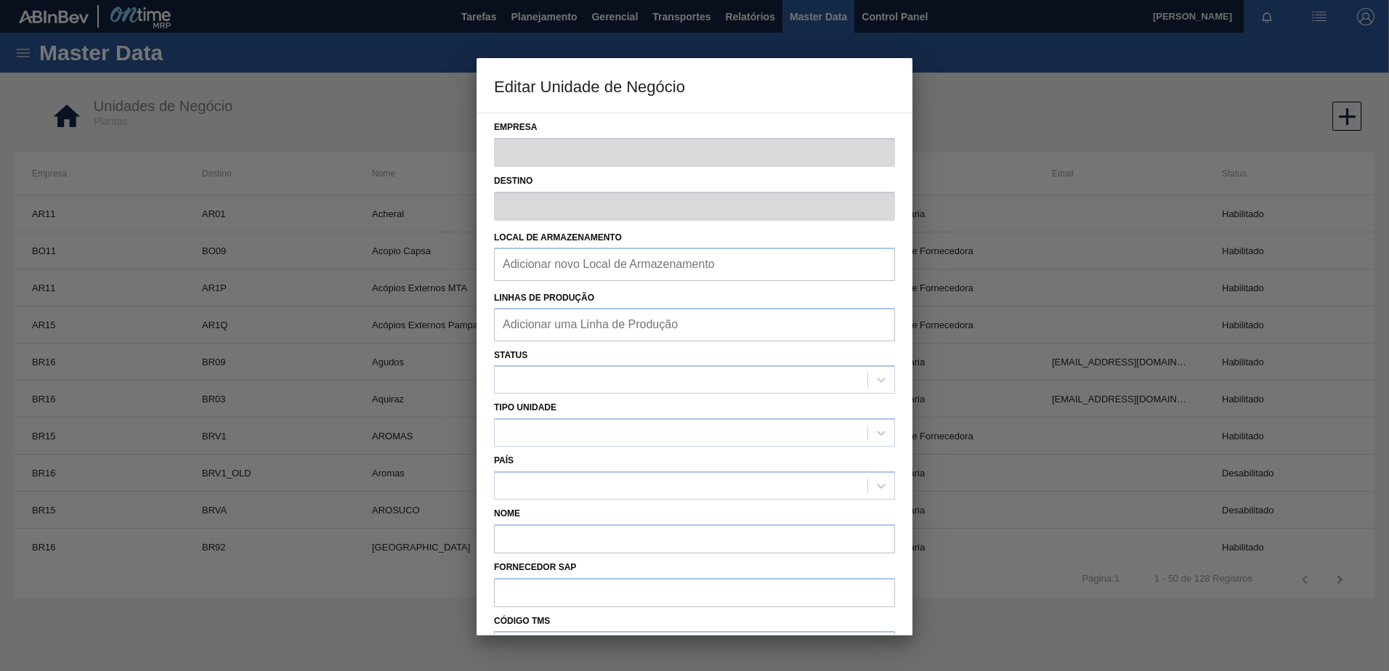
type input "AR11"
type input "AR01"
type input "Acheral"
type input "0000022222"
type input "1111"
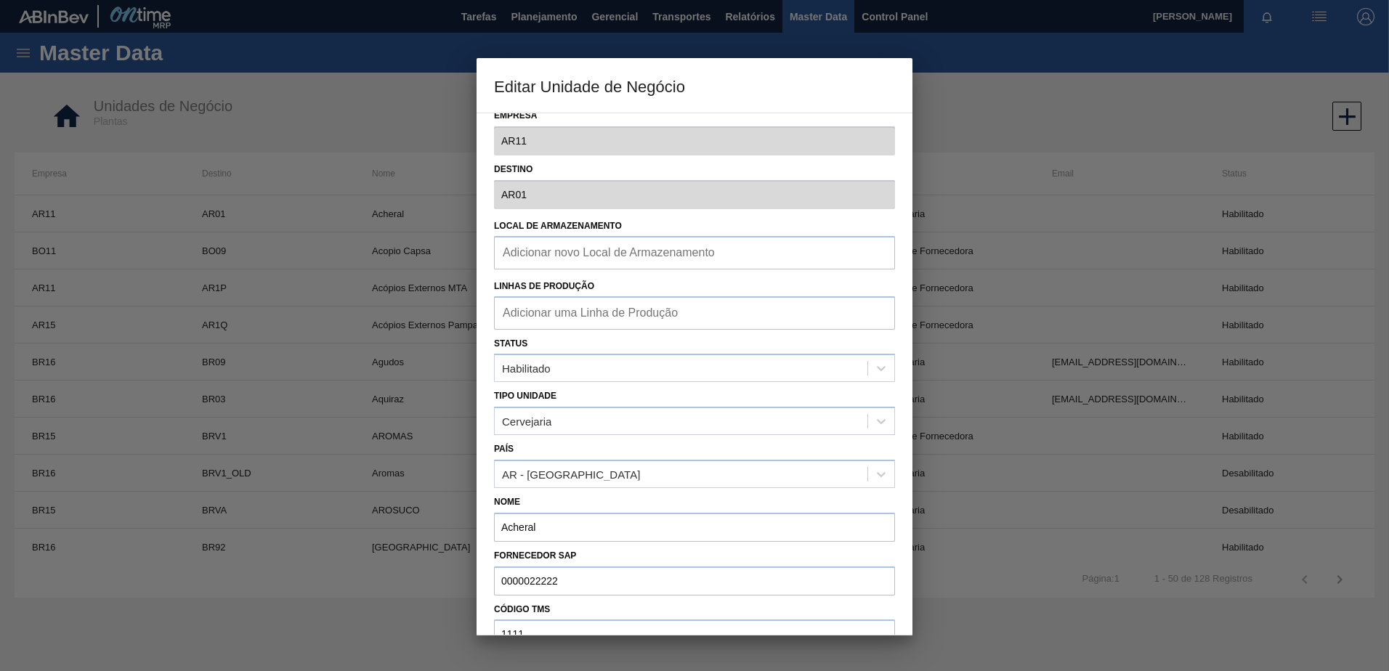
scroll to position [0, 0]
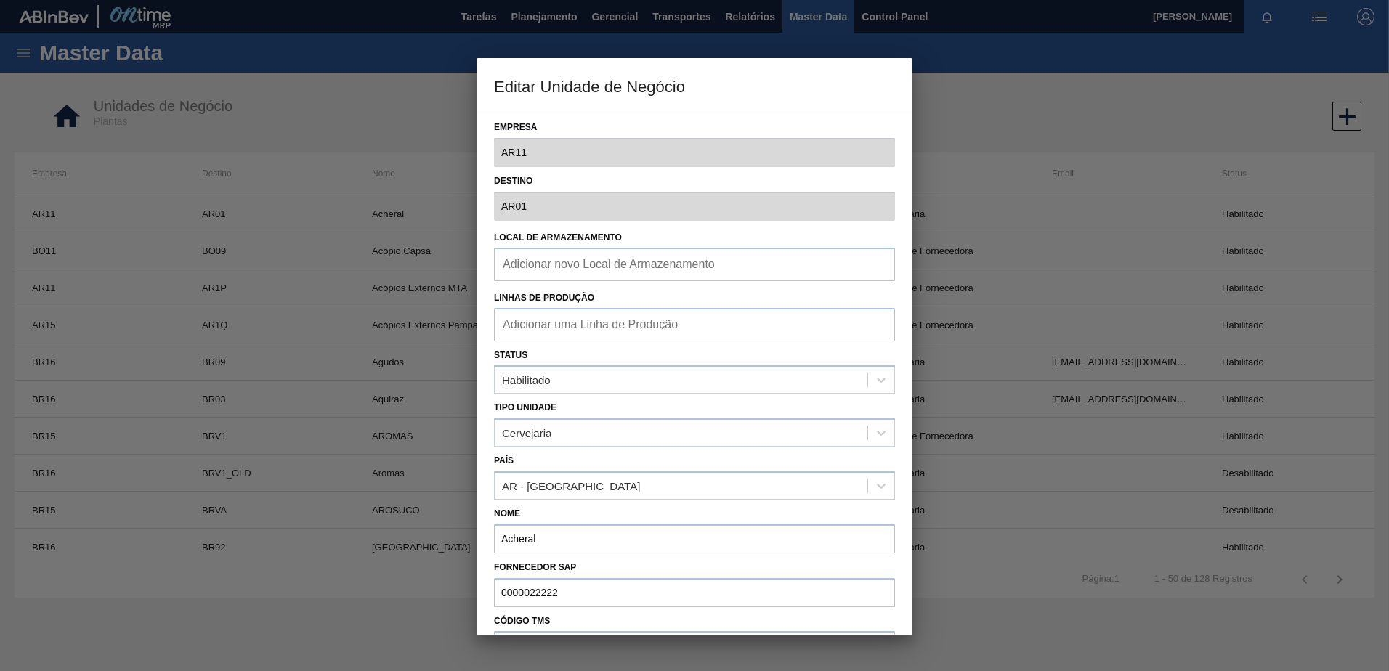
click at [984, 131] on div at bounding box center [694, 335] width 1389 height 671
click at [984, 119] on div at bounding box center [694, 335] width 1389 height 671
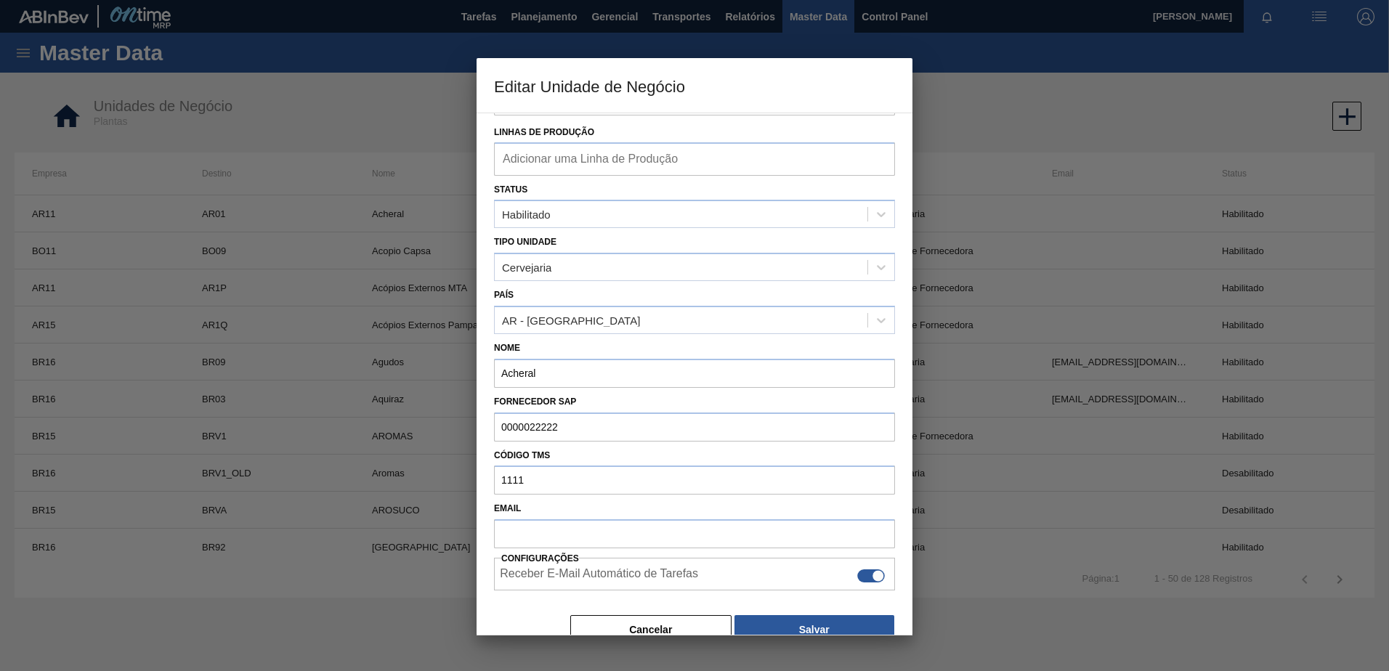
scroll to position [182, 0]
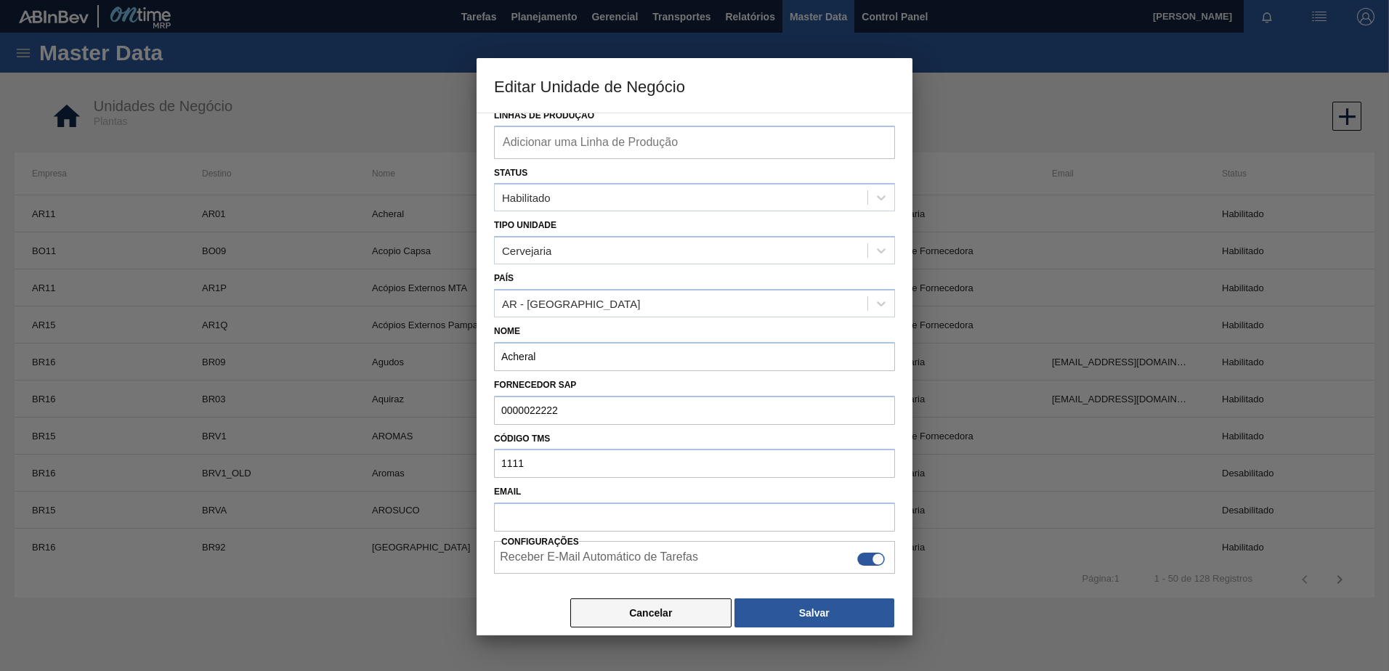
click at [694, 612] on button "Cancelar" at bounding box center [650, 613] width 161 height 29
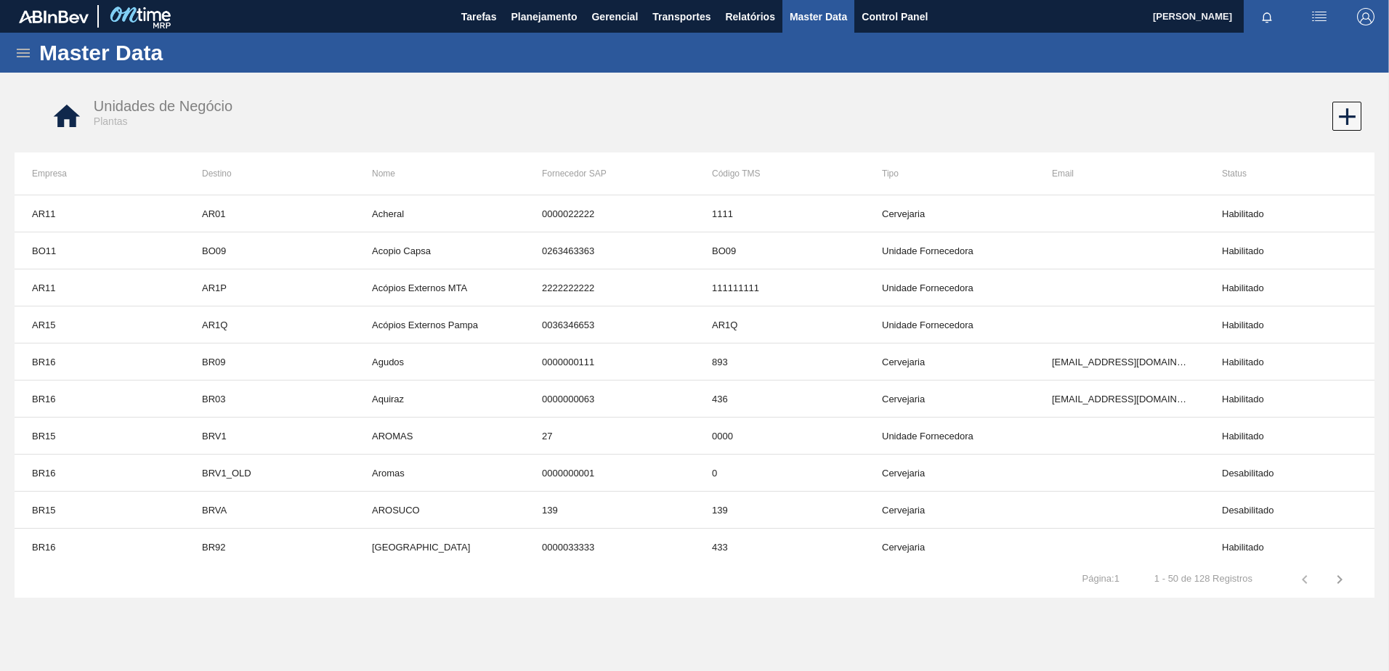
click at [23, 55] on icon at bounding box center [23, 52] width 17 height 17
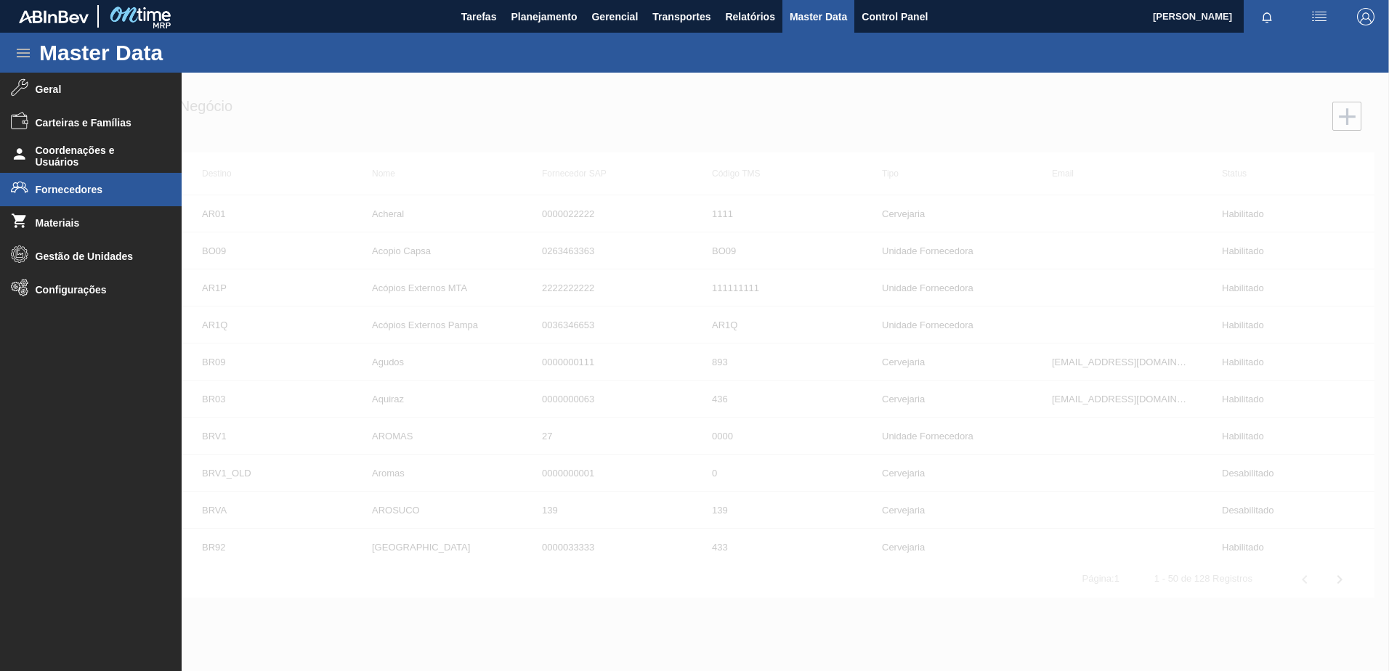
click at [105, 184] on span "Fornecedores" at bounding box center [96, 190] width 120 height 12
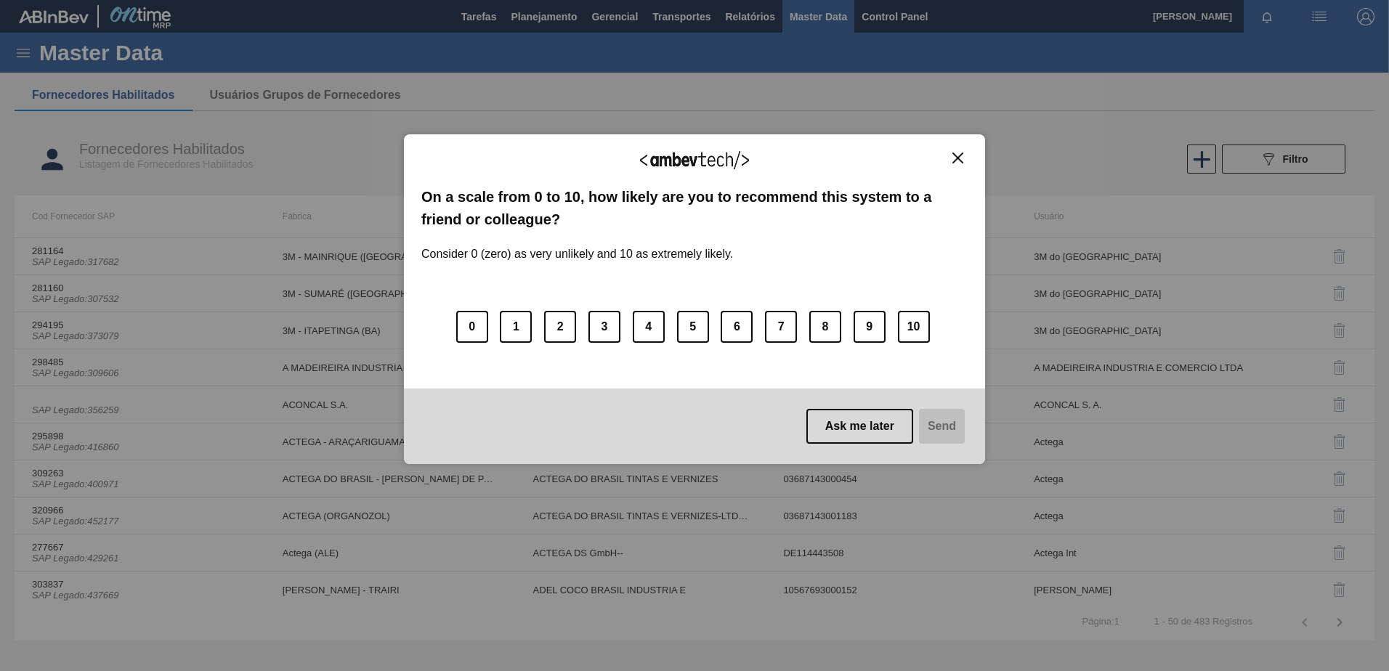
click at [961, 159] on img "Close" at bounding box center [957, 158] width 11 height 11
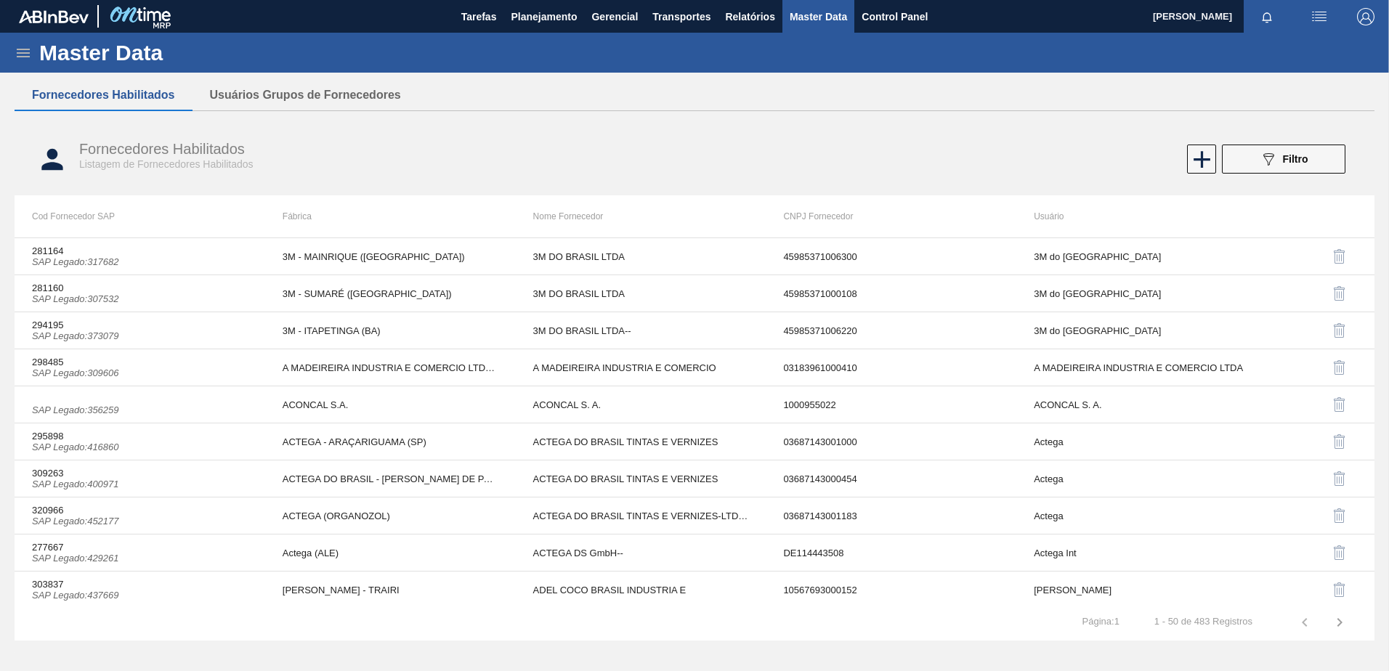
click at [19, 57] on icon at bounding box center [23, 52] width 17 height 17
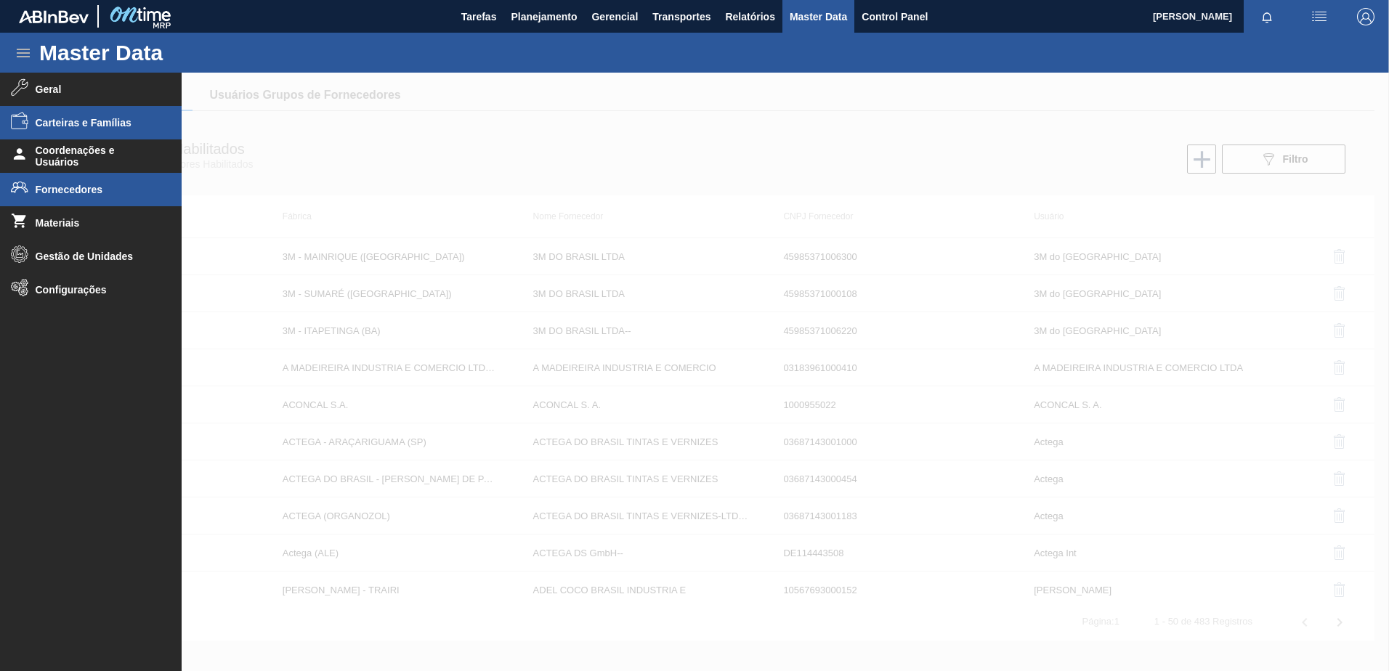
click at [85, 123] on span "Carteiras e Famílias" at bounding box center [96, 123] width 120 height 12
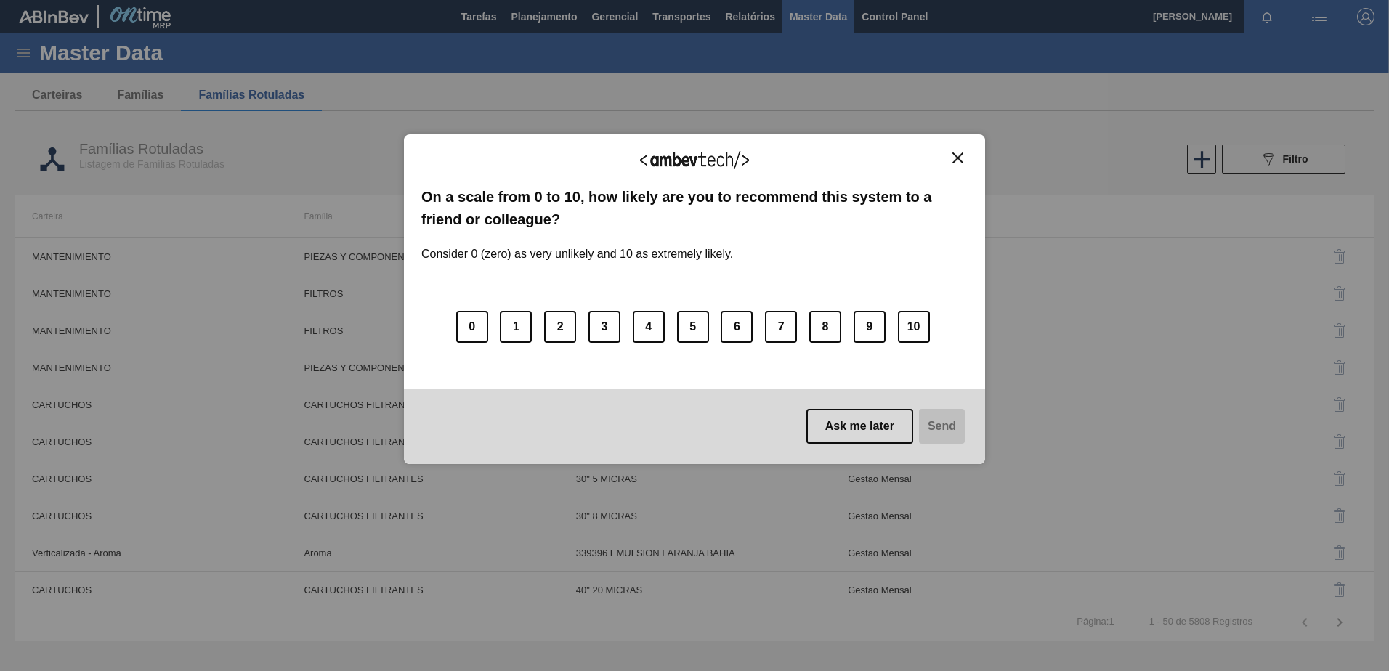
click at [951, 152] on button "Close" at bounding box center [958, 158] width 20 height 12
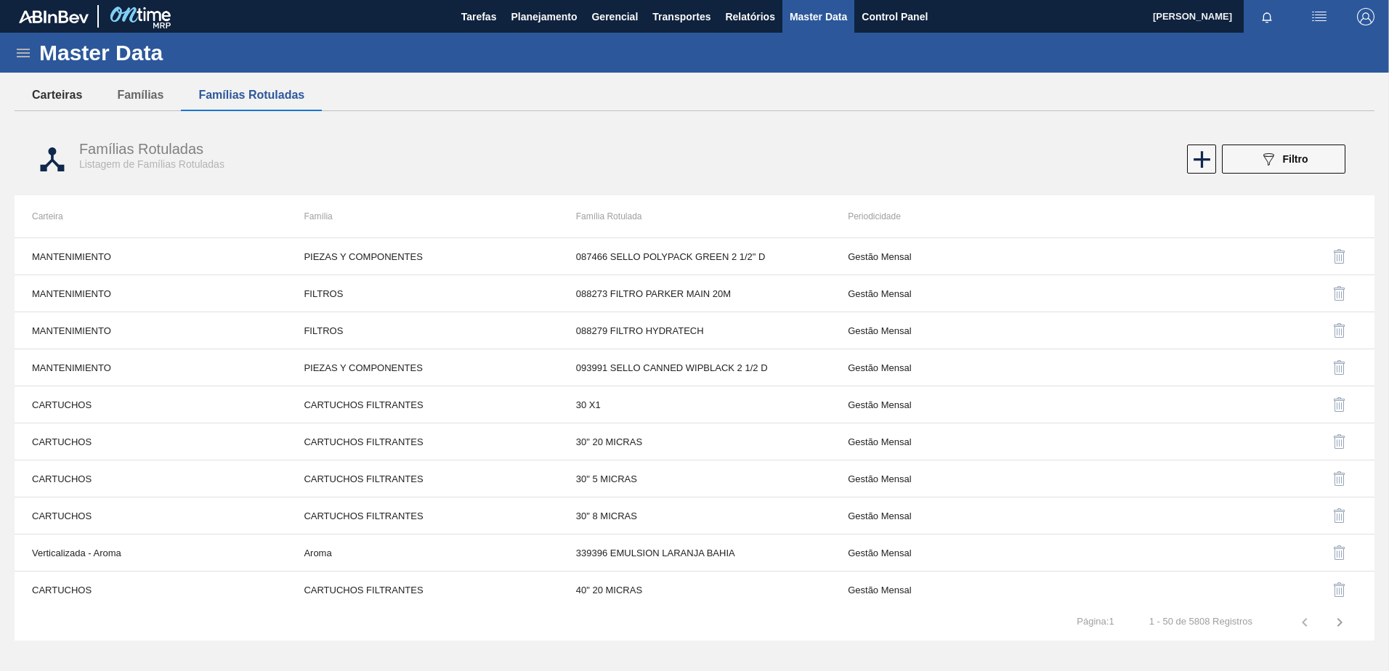
click at [47, 89] on button "Carteiras" at bounding box center [57, 95] width 85 height 31
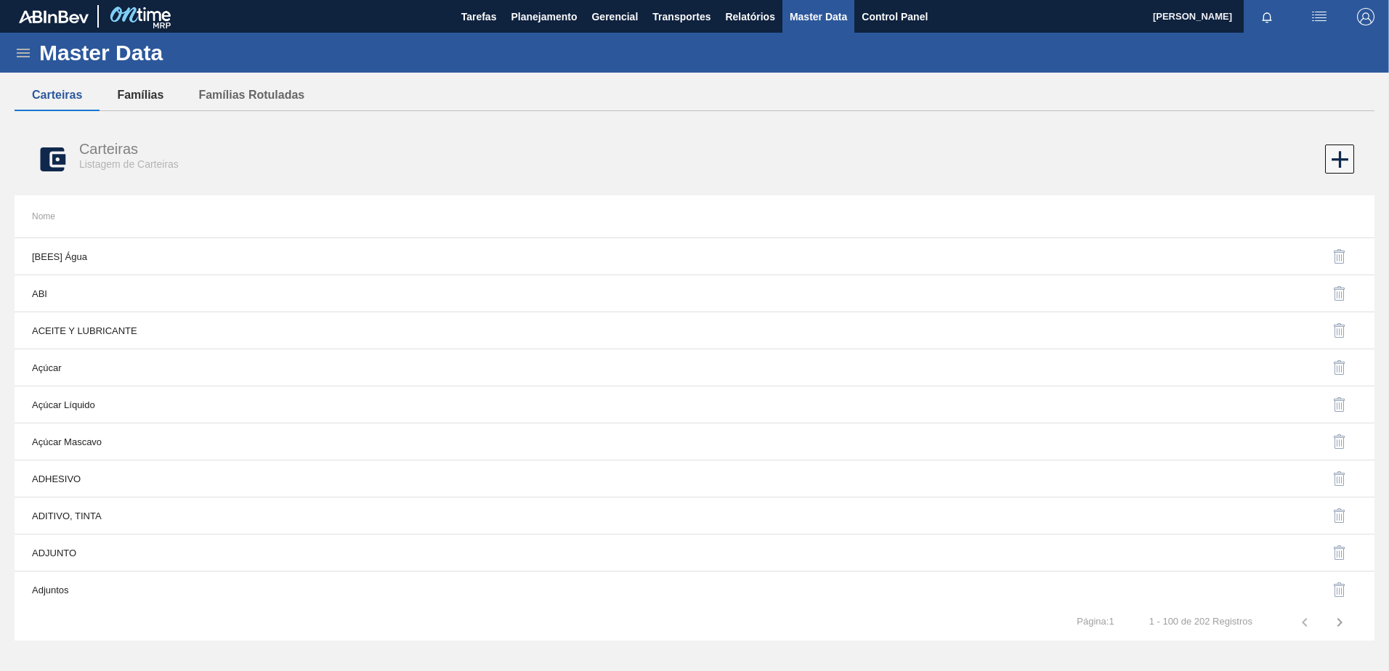
click at [138, 87] on button "Famílias" at bounding box center [140, 95] width 81 height 31
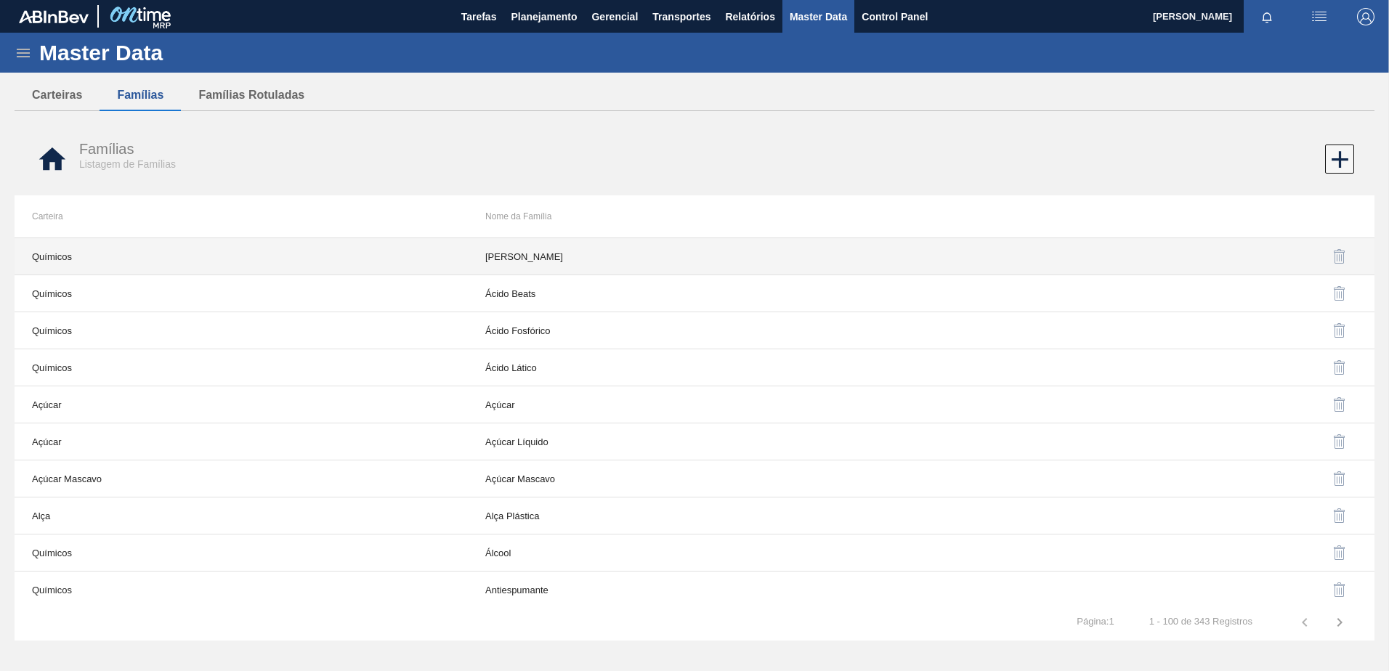
click at [350, 270] on td "Químicos" at bounding box center [241, 256] width 453 height 37
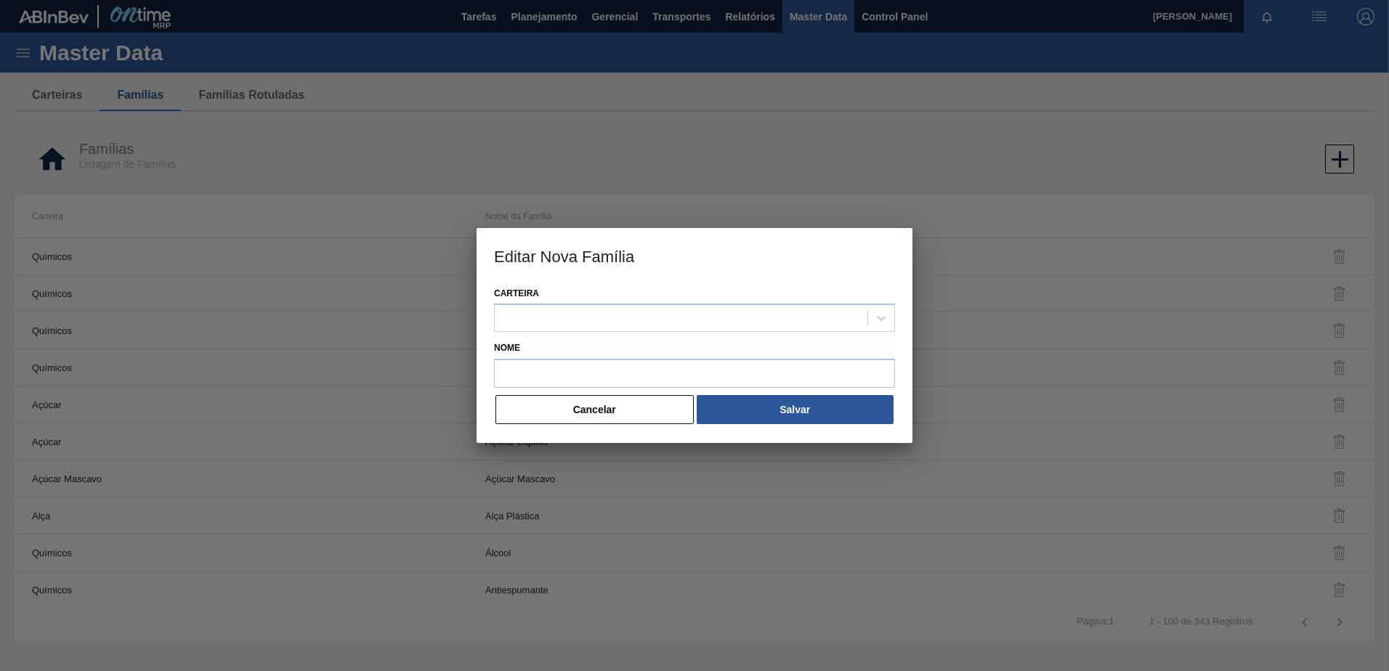
type input "[PERSON_NAME]"
click at [562, 324] on div "Químicos" at bounding box center [681, 318] width 373 height 21
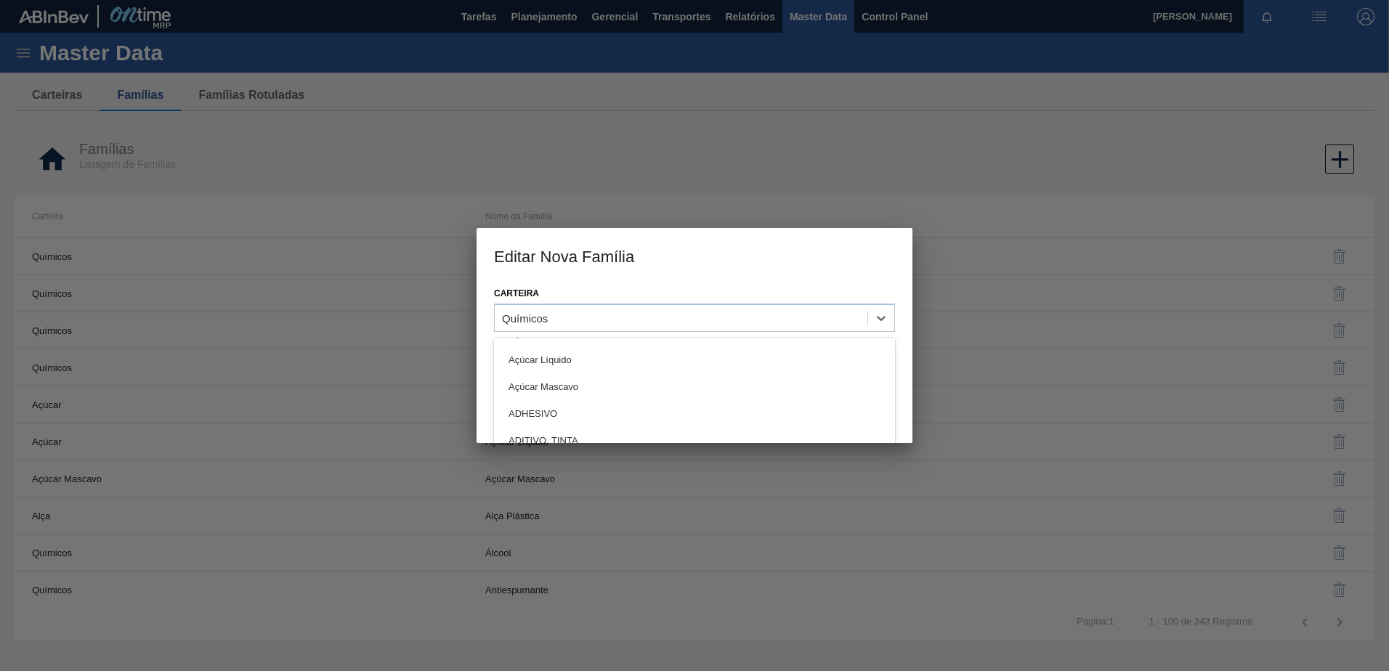
scroll to position [145, 0]
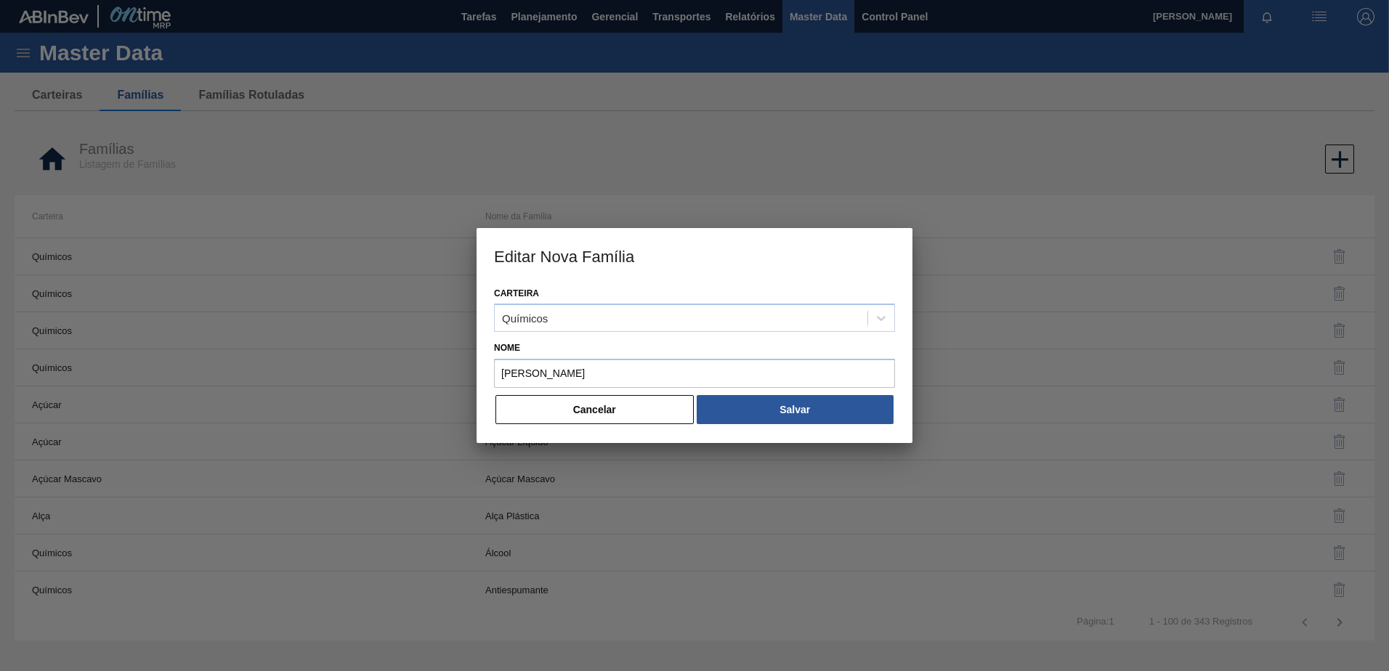
click at [479, 283] on div "Carteira Químicos Nome Ácido Ascórbico Cancelar Salvar" at bounding box center [695, 363] width 436 height 161
click at [531, 418] on button "Cancelar" at bounding box center [594, 409] width 198 height 29
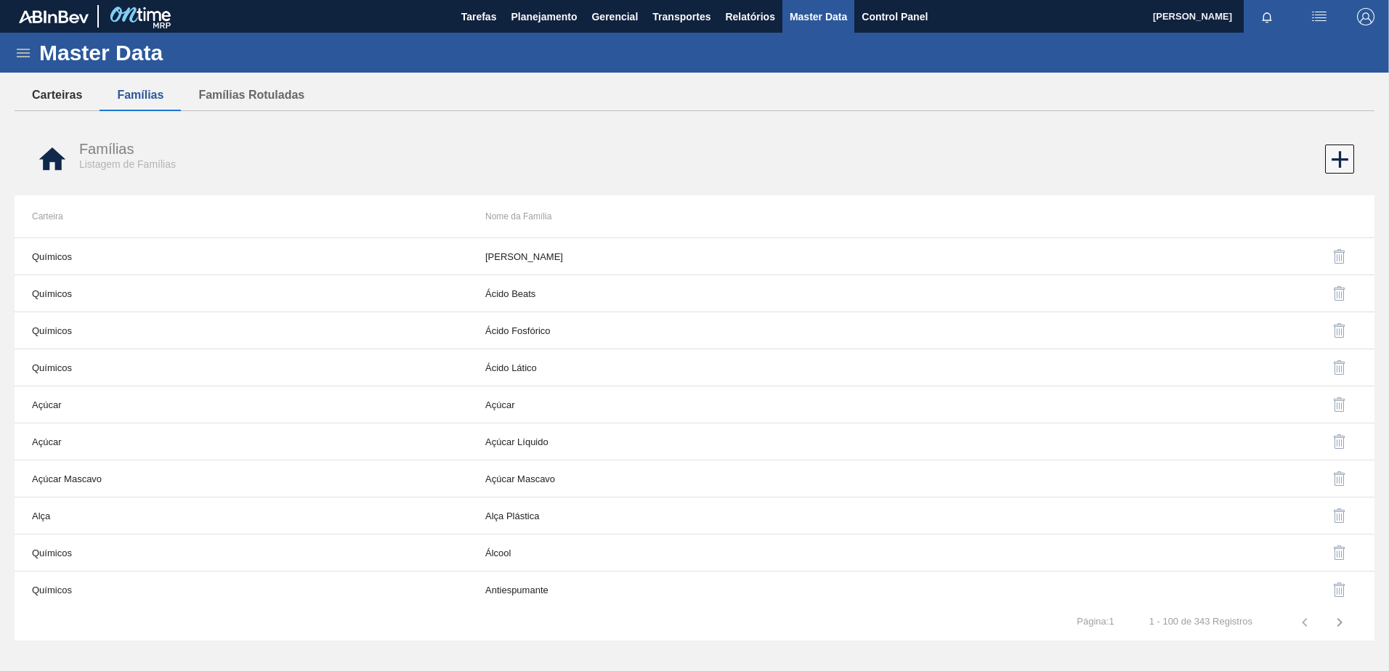
click at [60, 92] on button "Carteiras" at bounding box center [57, 95] width 85 height 31
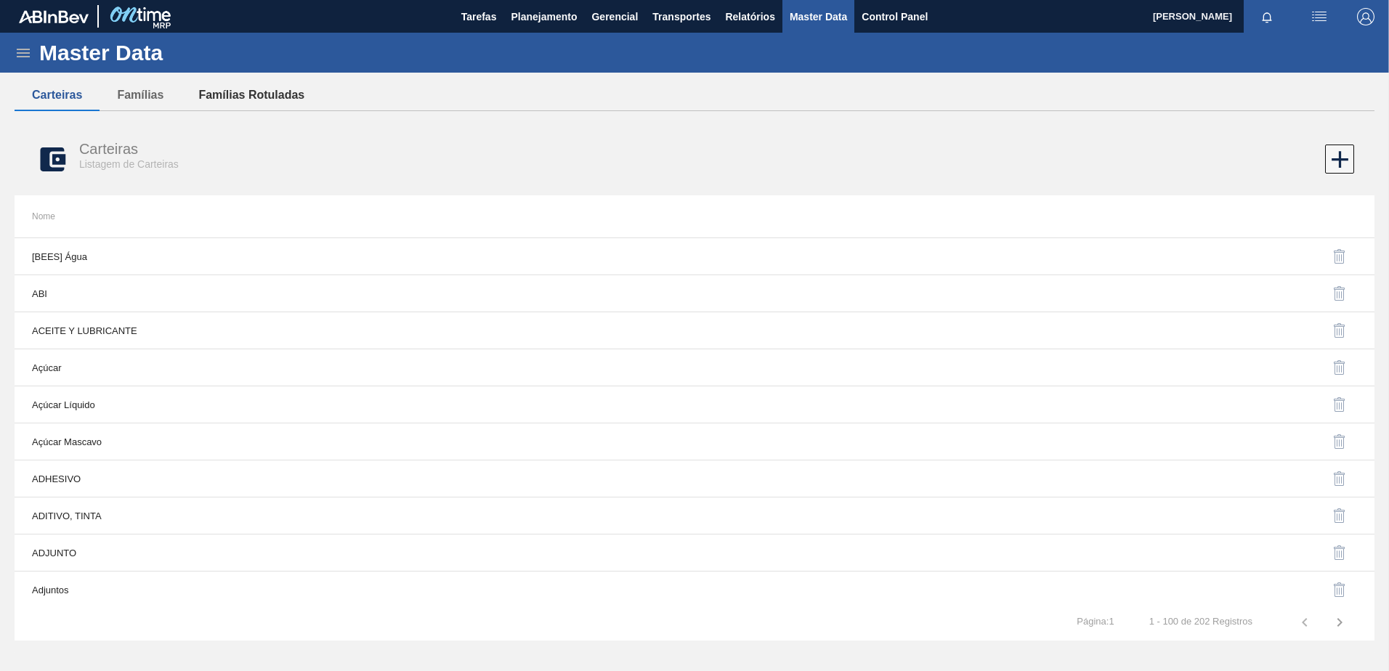
click at [289, 99] on button "Famílias Rotuladas" at bounding box center [251, 95] width 141 height 31
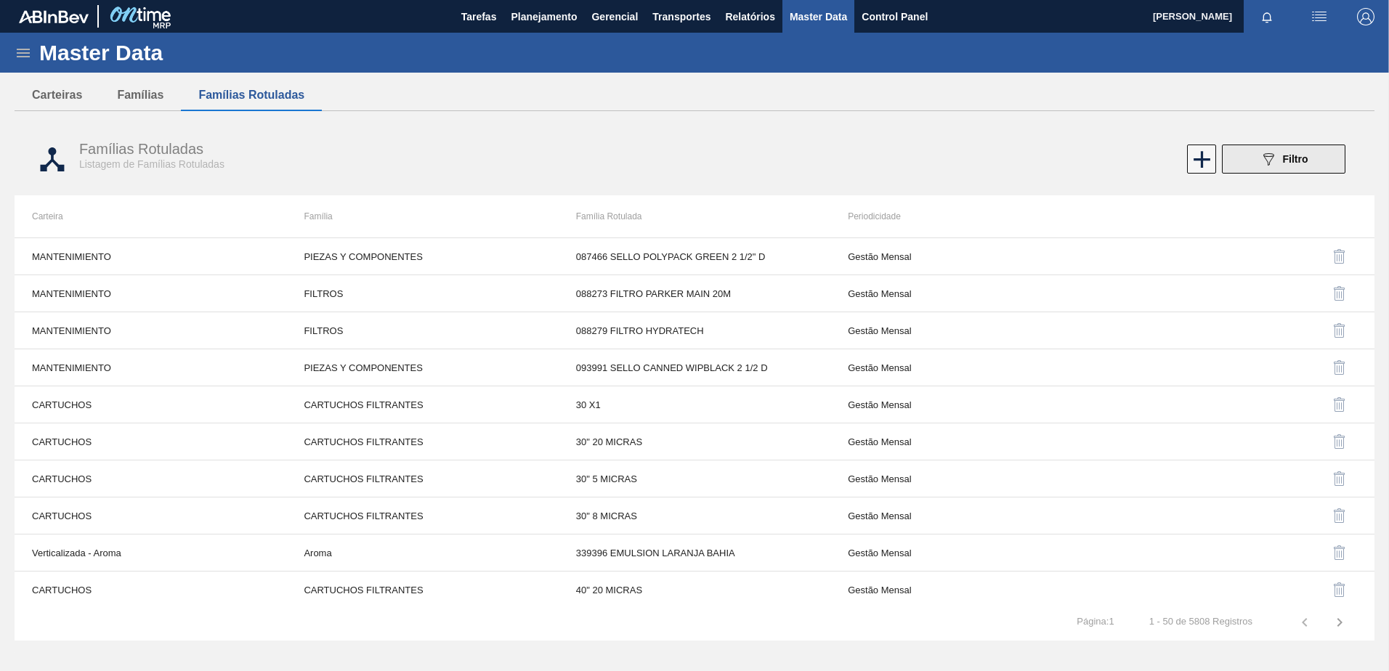
click at [1290, 166] on div "089F7B8B-B2A5-4AFE-B5C0-19BA573D28AC Filtro" at bounding box center [1284, 158] width 49 height 17
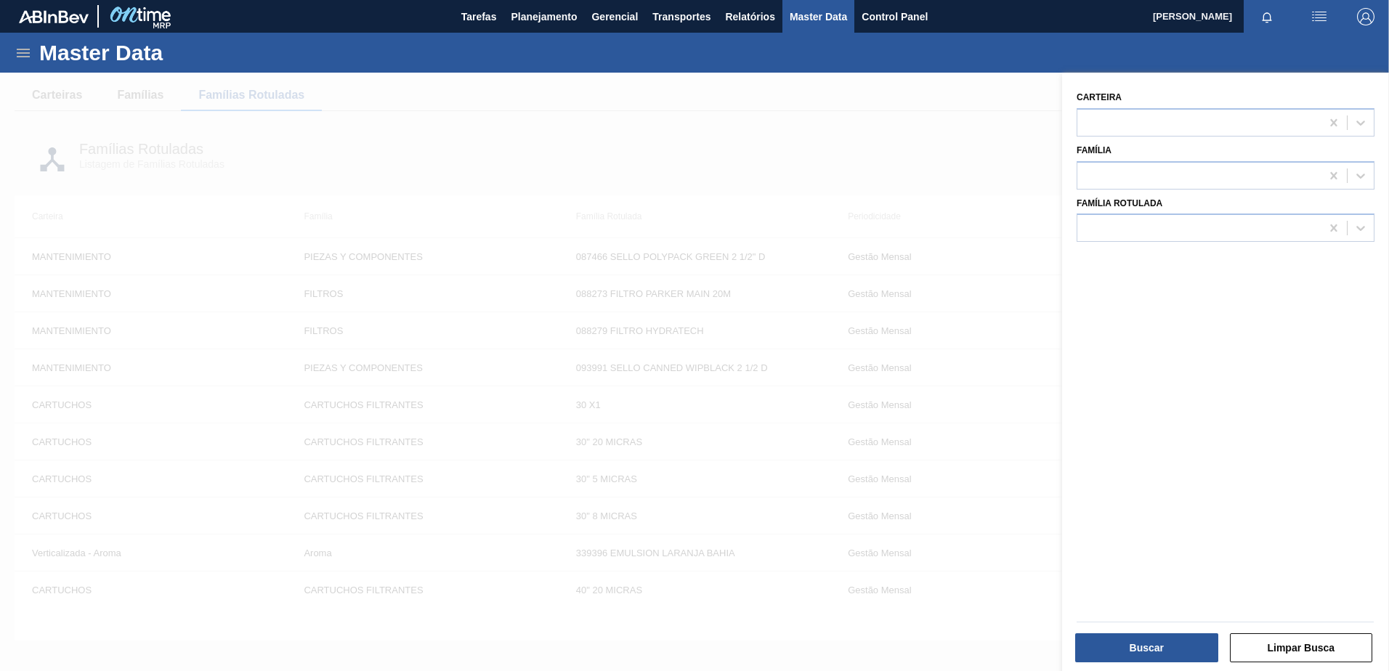
click at [781, 136] on div at bounding box center [694, 408] width 1389 height 671
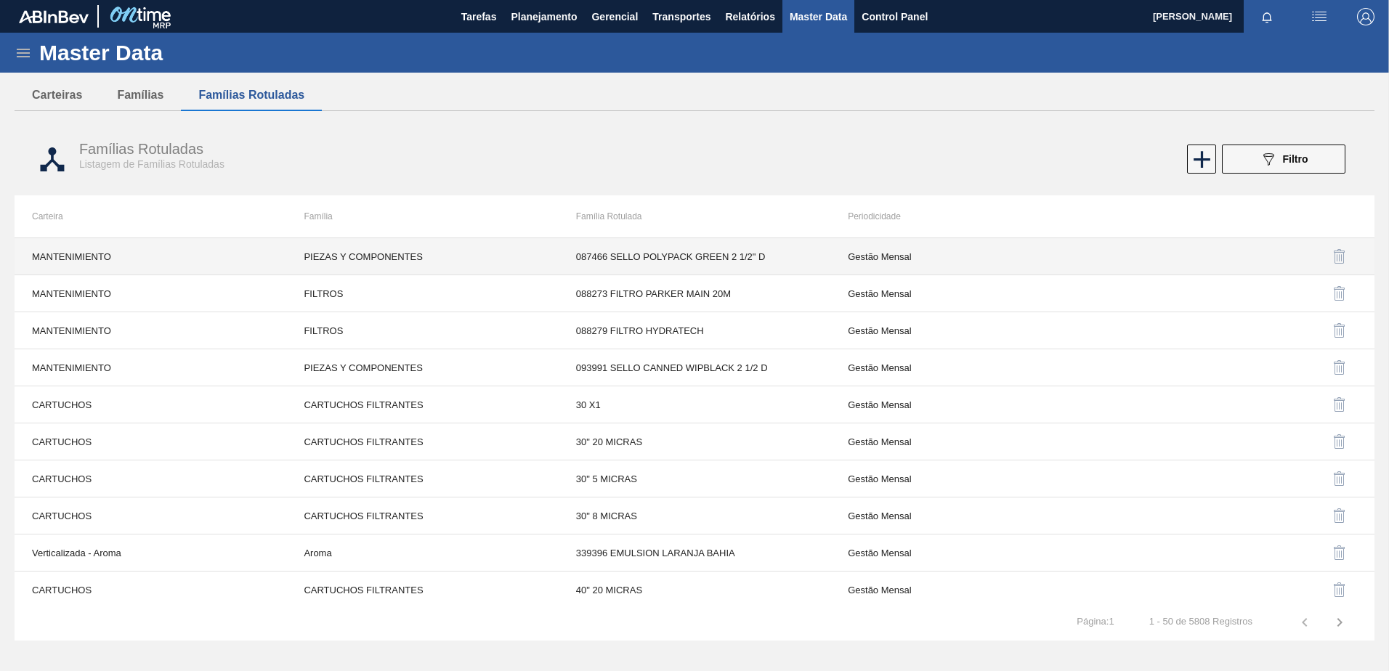
click at [787, 259] on td "087466 SELLO POLYPACK GREEN 2 1/2" D" at bounding box center [695, 256] width 272 height 37
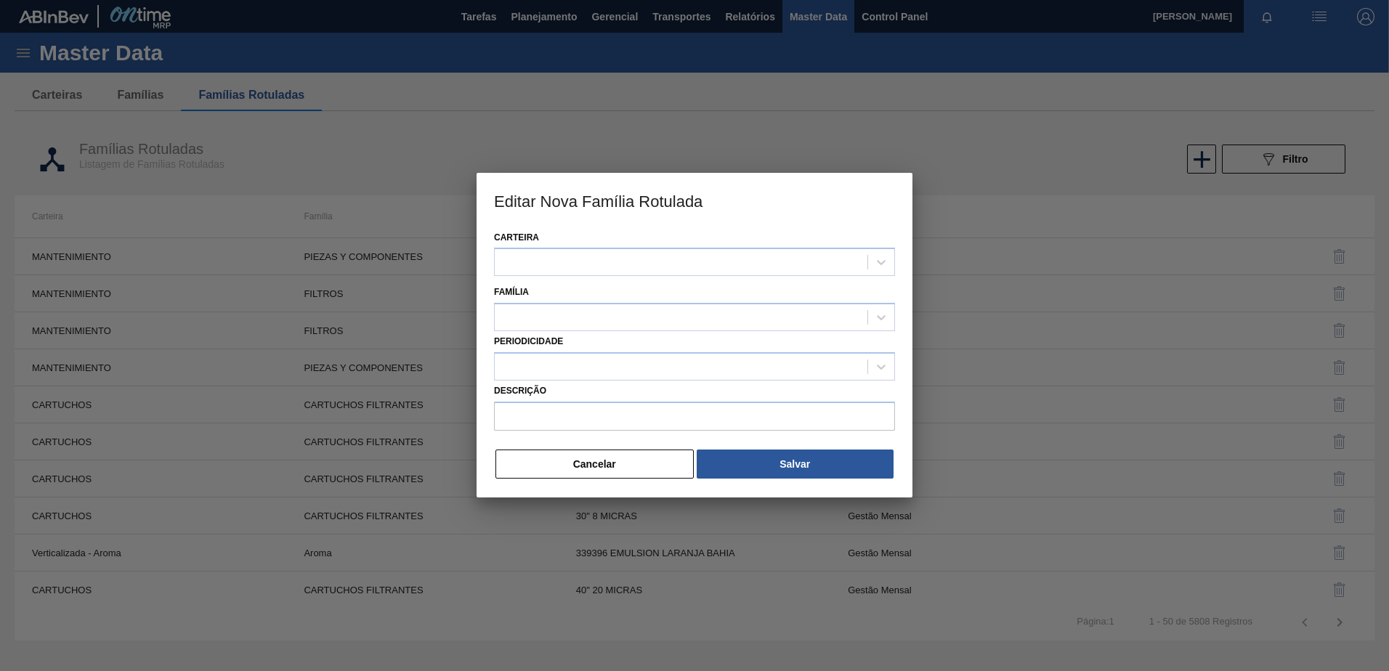
type input "087466 SELLO POLYPACK GREEN 2 1/2" D"
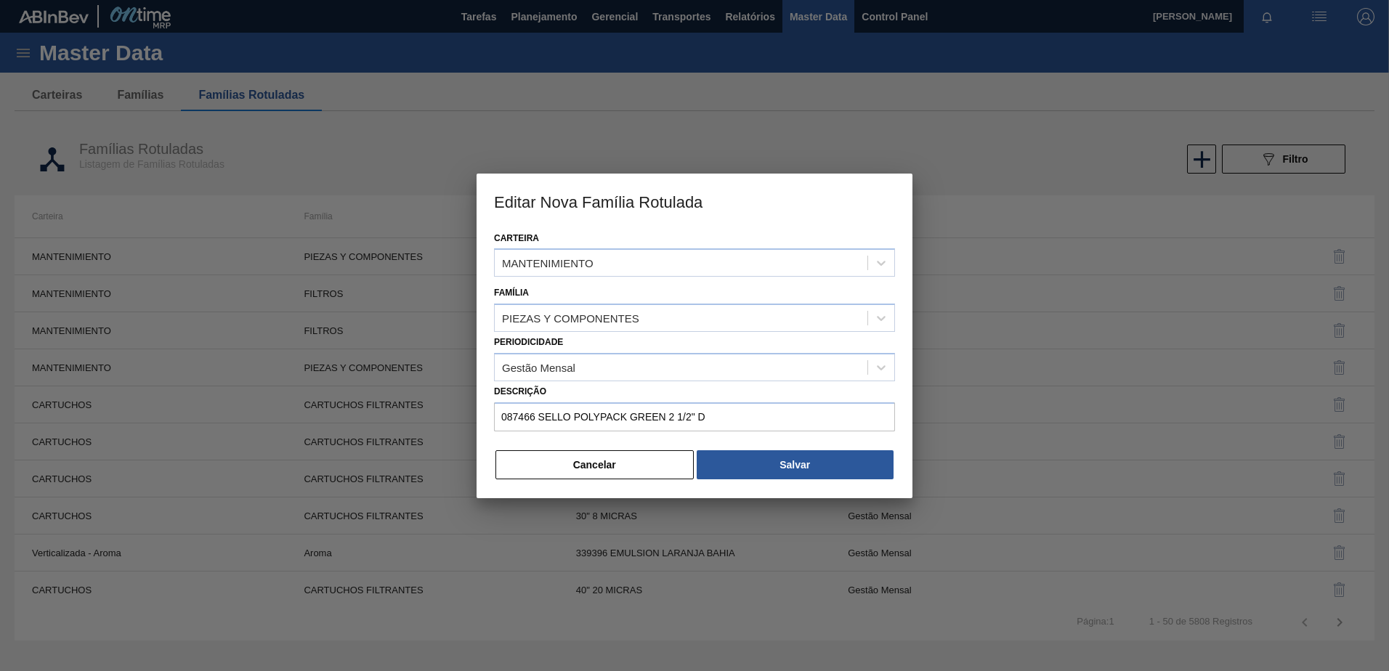
click at [563, 468] on button "Cancelar" at bounding box center [594, 464] width 198 height 29
